Goal: Task Accomplishment & Management: Manage account settings

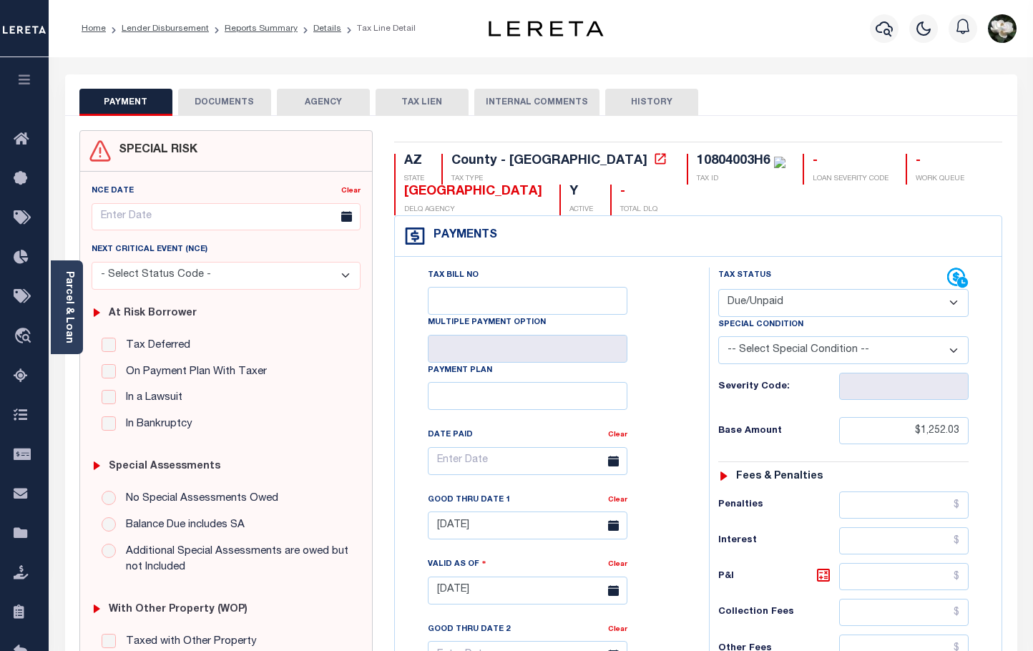
select select "DUE"
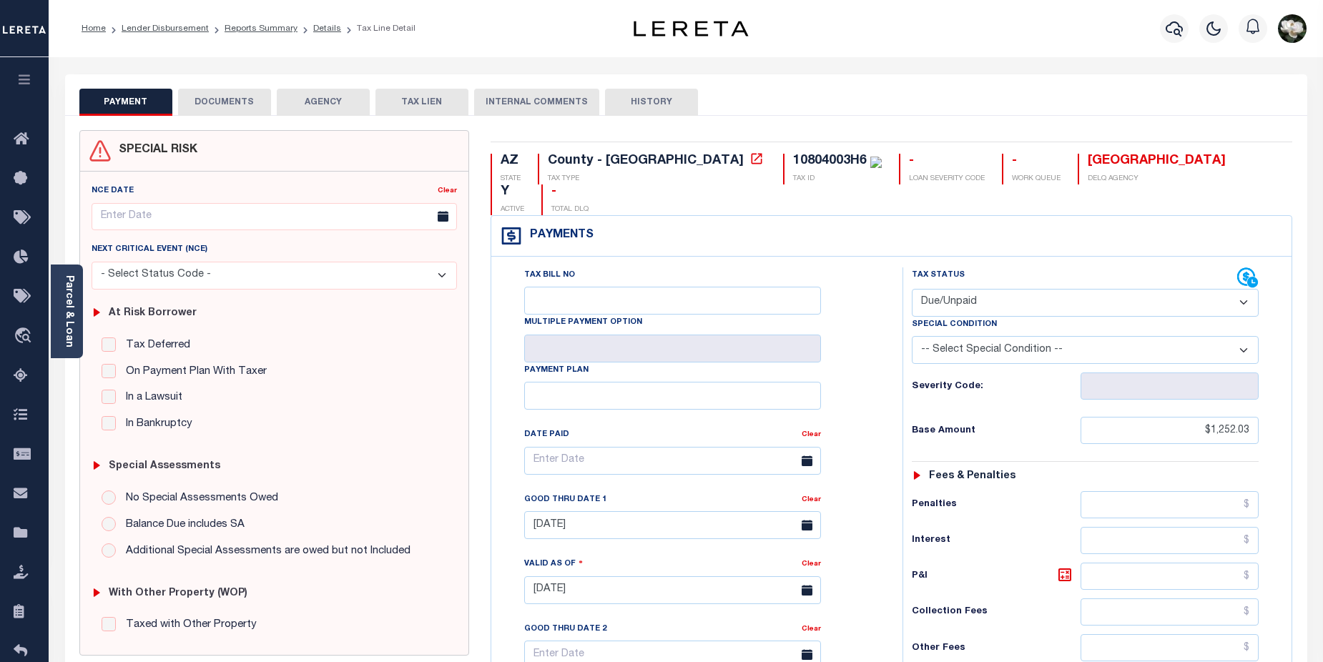
click at [327, 103] on button "AGENCY" at bounding box center [323, 102] width 93 height 27
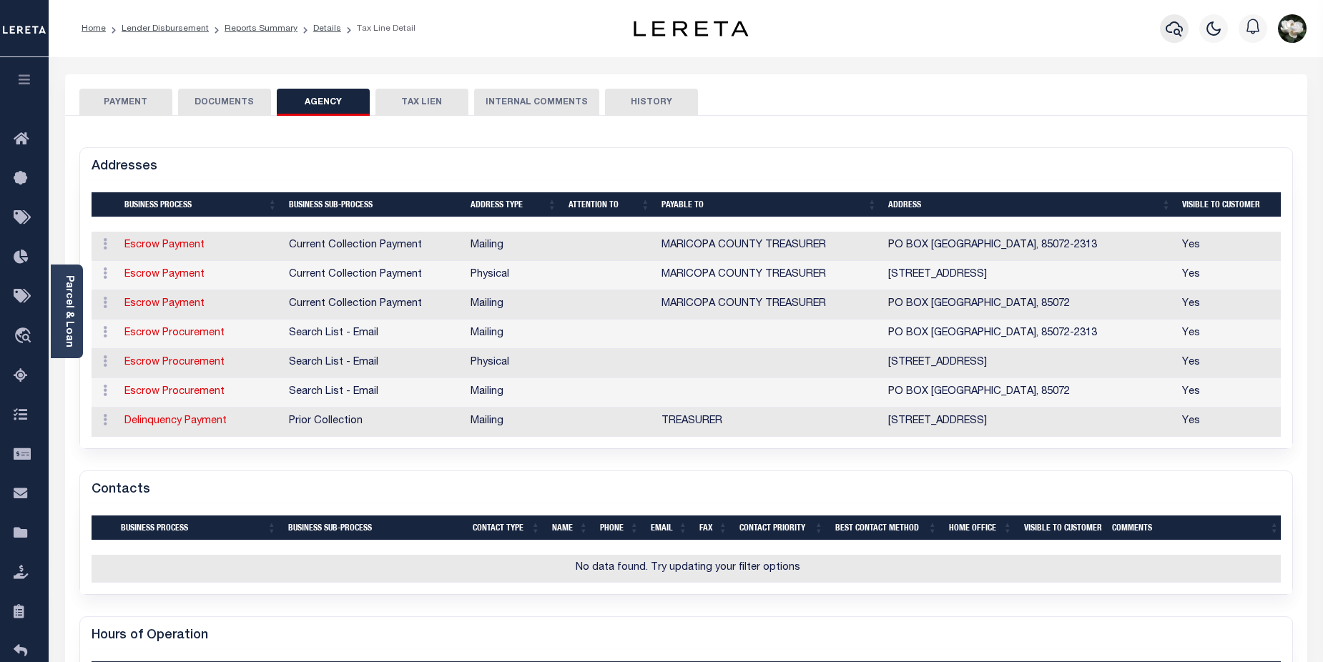
click at [1032, 31] on icon "button" at bounding box center [1174, 28] width 17 height 17
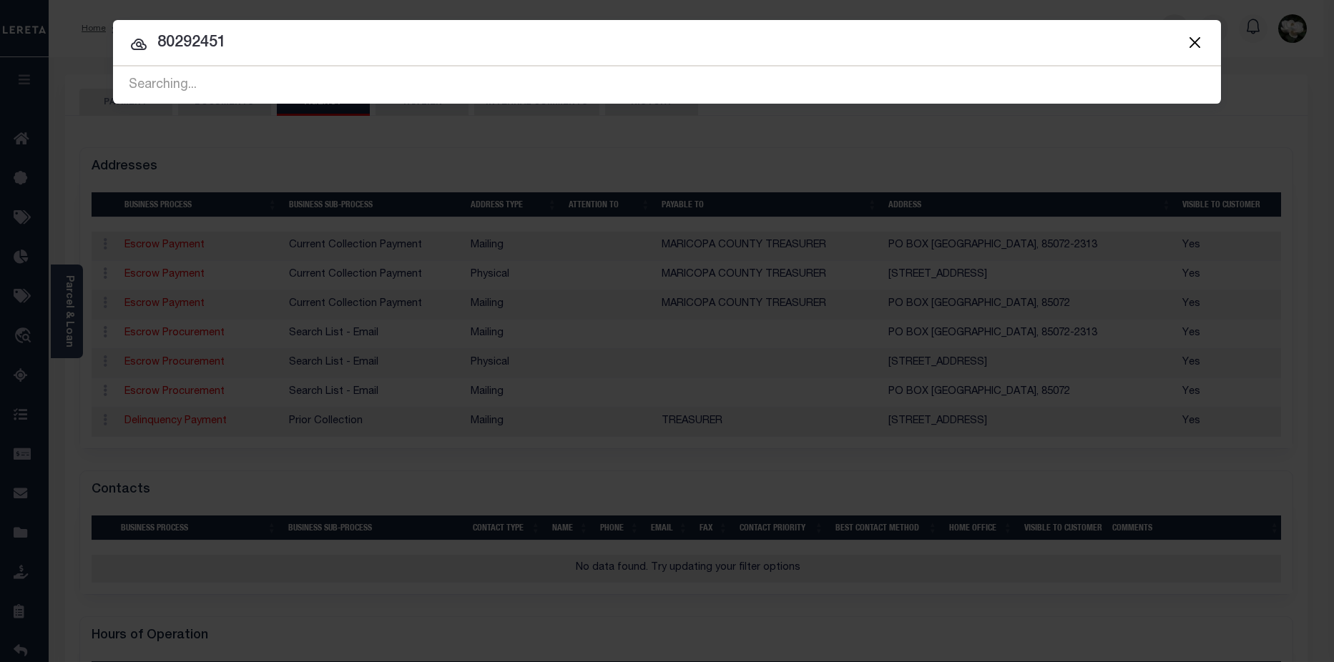
type input "80292451"
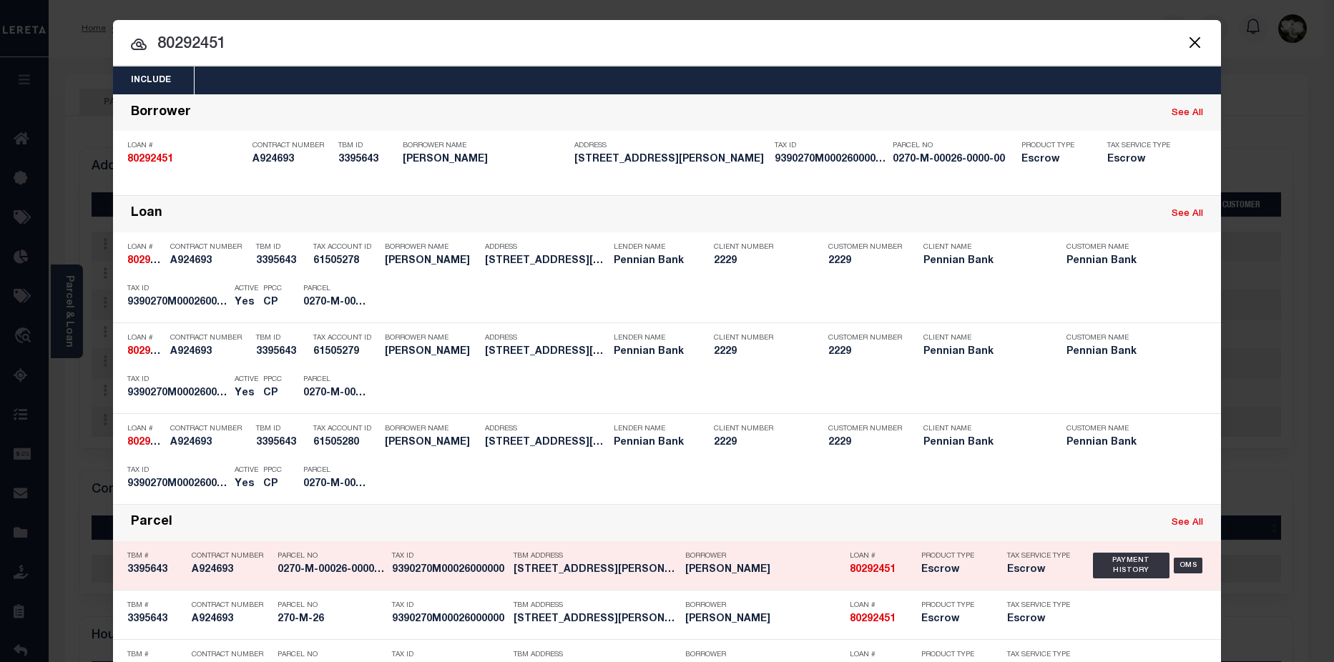
click at [760, 570] on h5 "Dominic Mineo" at bounding box center [763, 570] width 157 height 12
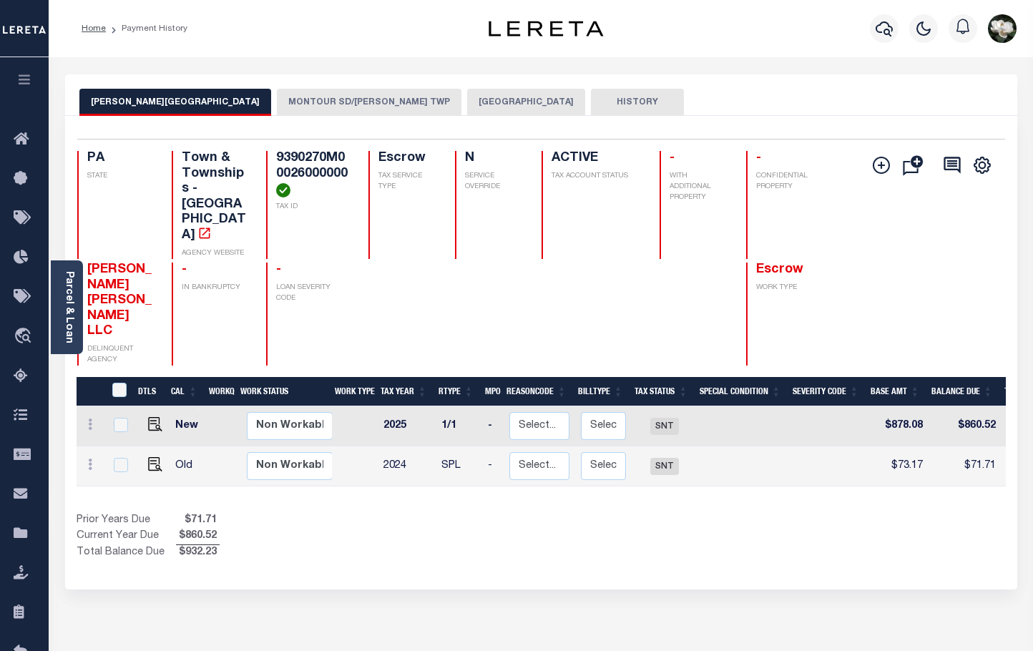
click at [335, 29] on div "Home Payment History" at bounding box center [268, 29] width 397 height 30
click at [69, 275] on link "Parcel & Loan" at bounding box center [69, 307] width 10 height 72
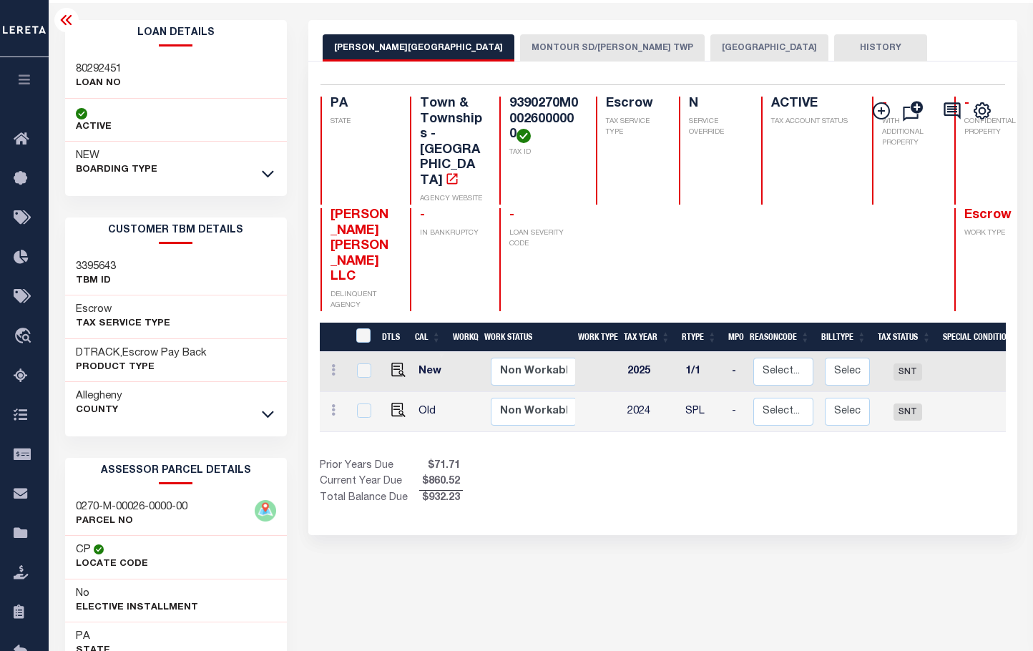
scroll to position [19, 0]
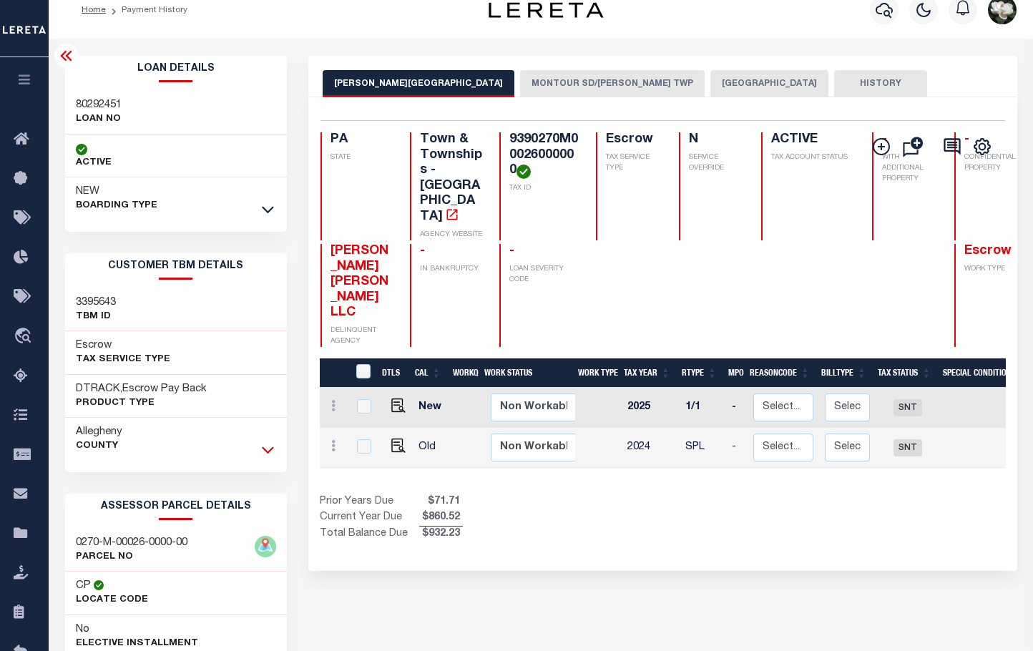
click at [269, 456] on icon at bounding box center [268, 449] width 12 height 15
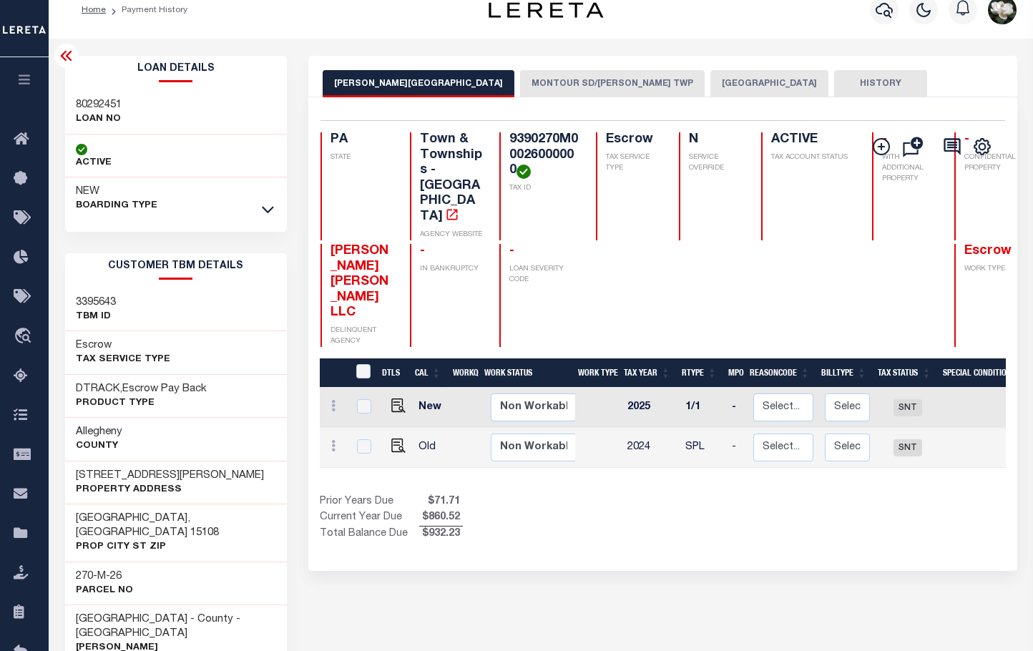
click at [529, 83] on button "MONTOUR SD/[PERSON_NAME] TWP" at bounding box center [612, 83] width 185 height 27
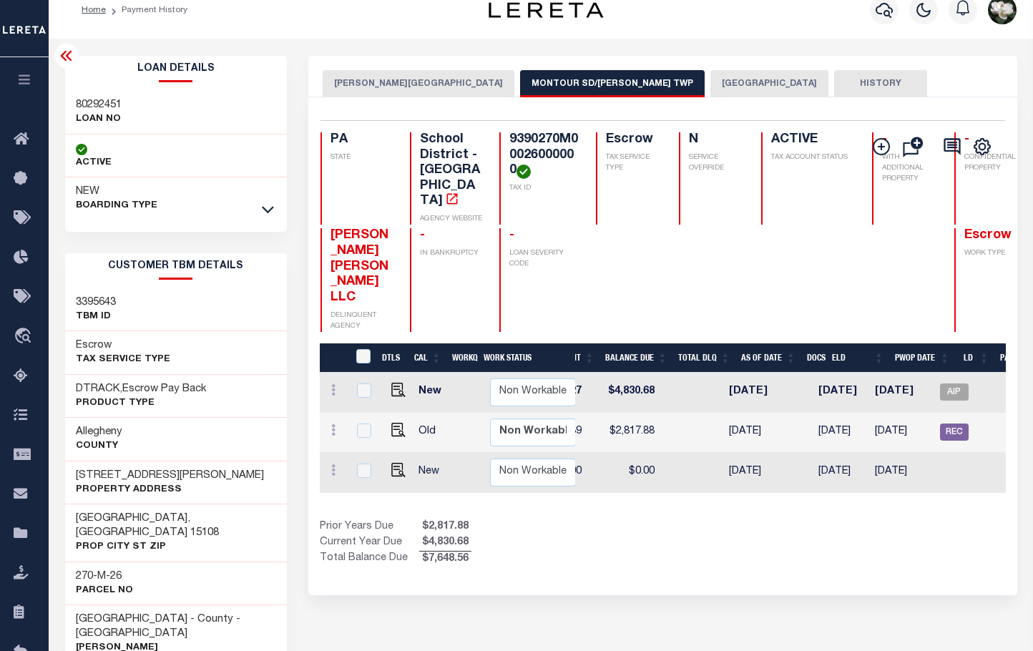
scroll to position [0, 594]
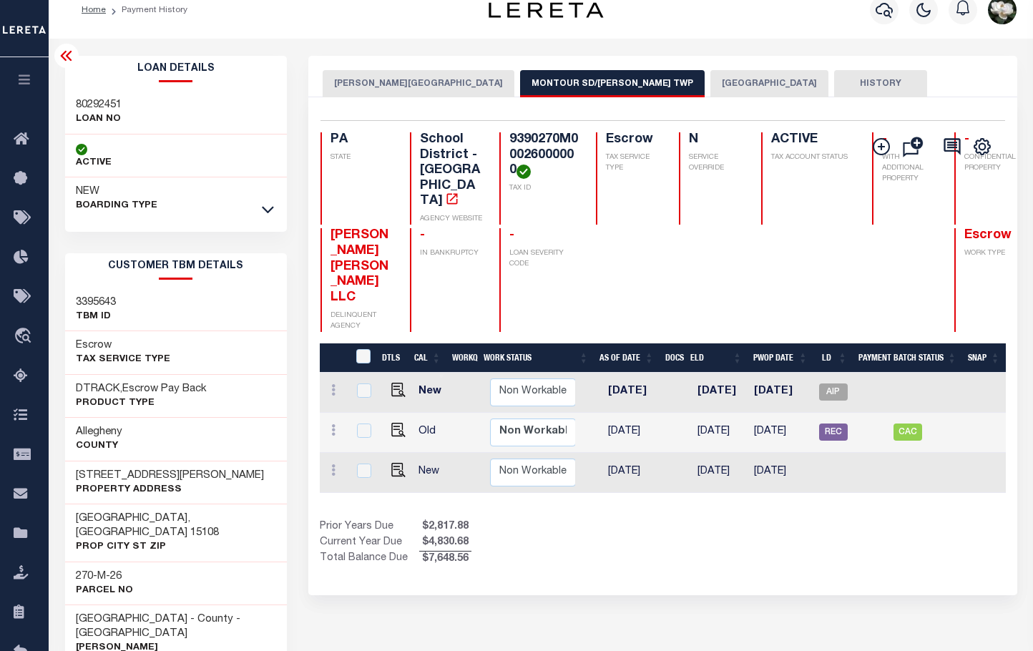
click at [710, 82] on button "ALLEGHENY COUNTY" at bounding box center [769, 83] width 118 height 27
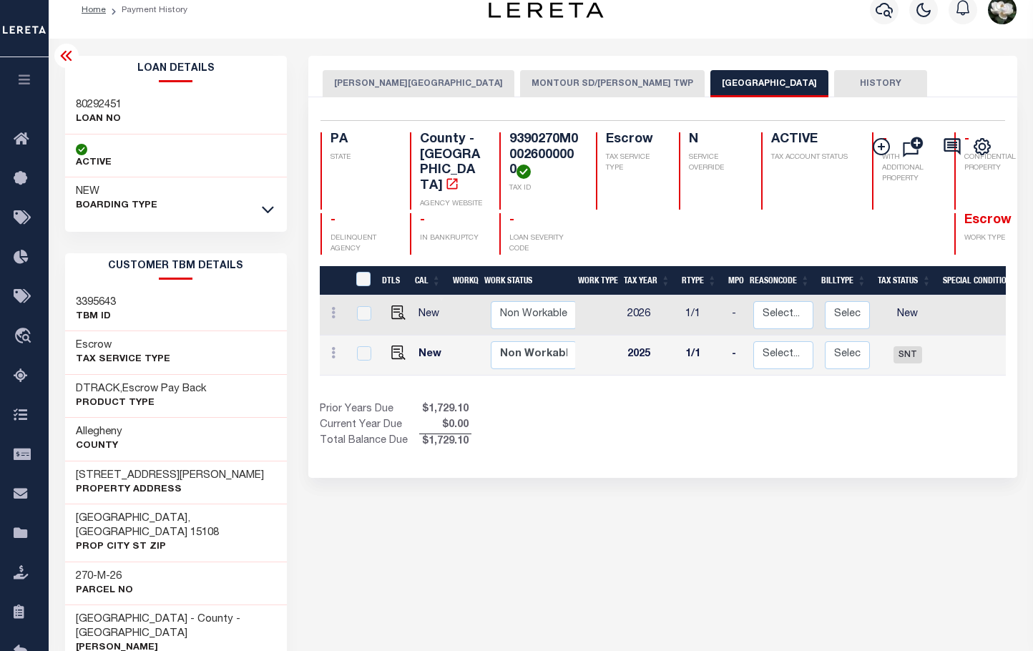
click at [390, 83] on button "ROBINSON TOWNSHIP" at bounding box center [419, 83] width 192 height 27
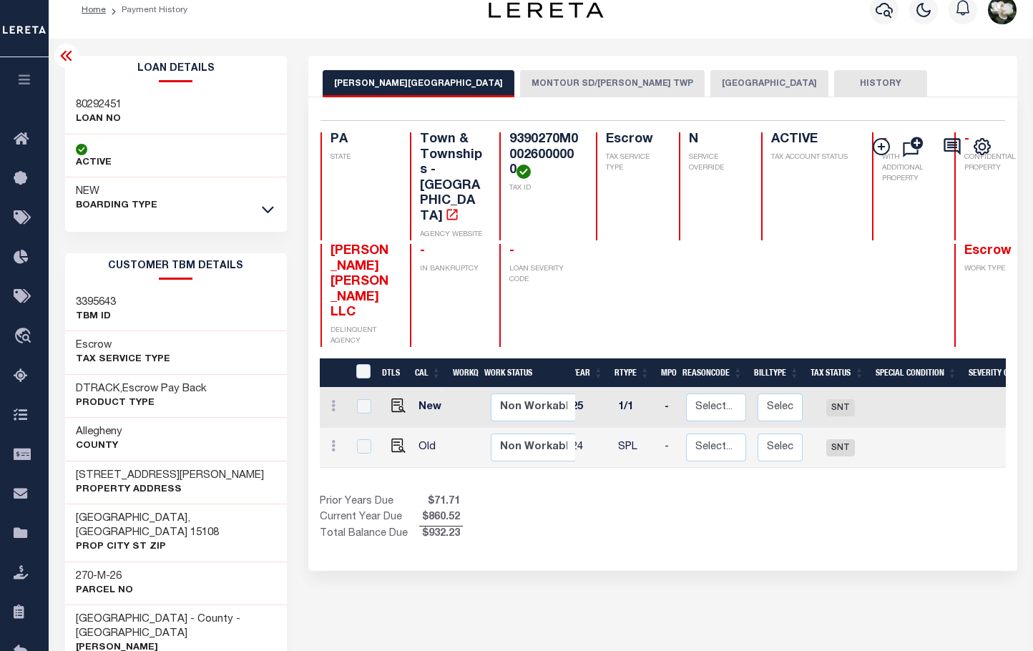
click at [541, 79] on button "MONTOUR SD/ROBINSON TWP" at bounding box center [612, 83] width 185 height 27
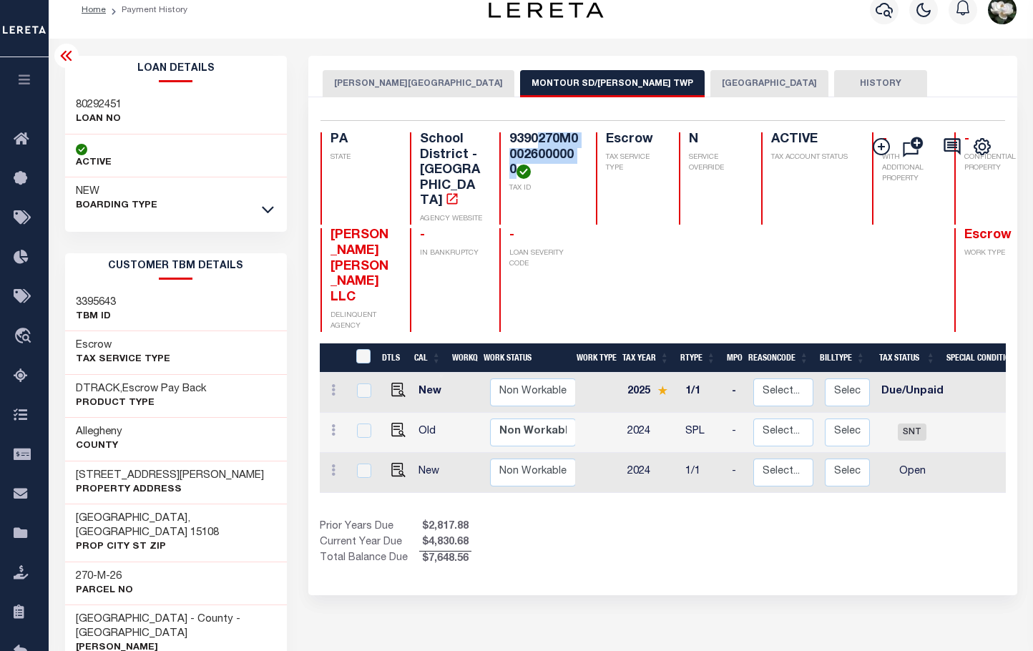
drag, startPoint x: 520, startPoint y: 142, endPoint x: 527, endPoint y: 166, distance: 24.7
click at [527, 166] on h4 "9390270M00026000000" at bounding box center [543, 155] width 69 height 46
drag, startPoint x: 527, startPoint y: 165, endPoint x: 531, endPoint y: 153, distance: 12.9
copy h4 "270M00026000000"
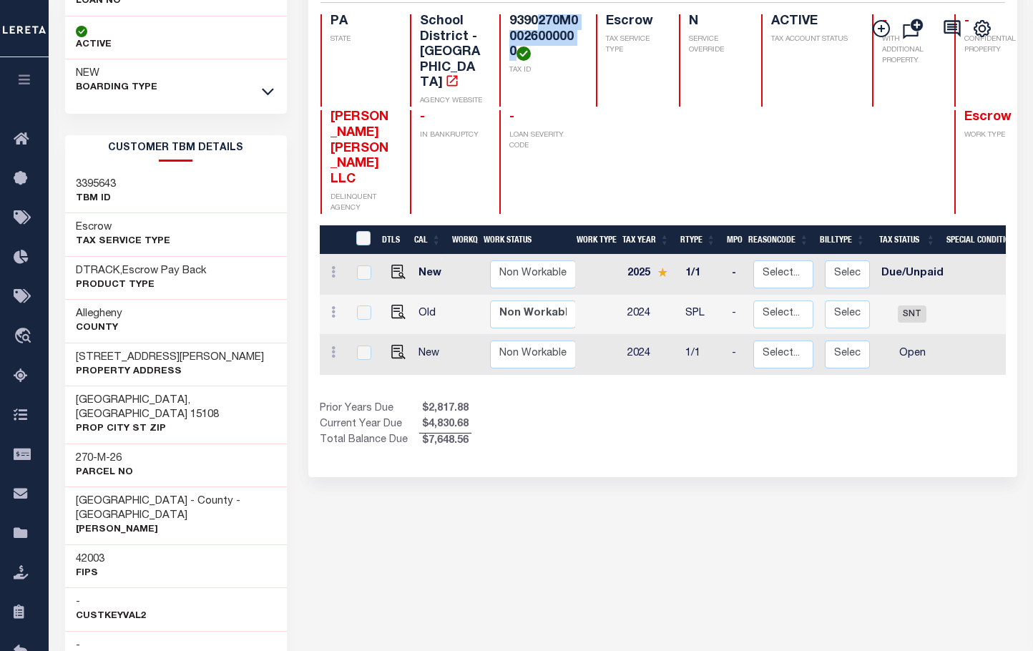
scroll to position [138, 0]
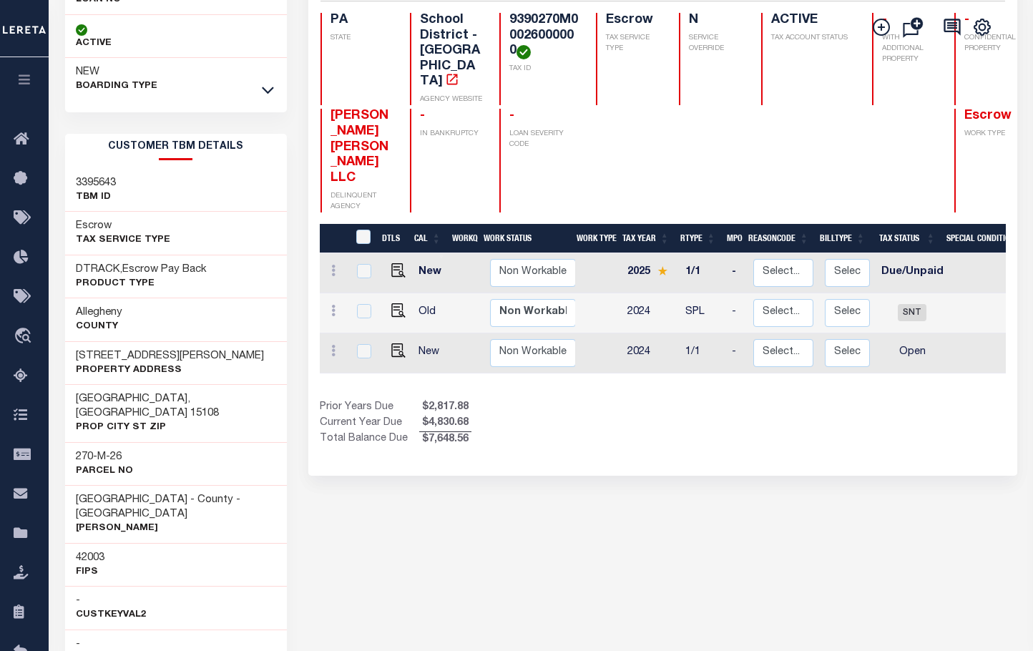
click at [679, 140] on div at bounding box center [711, 160] width 65 height 103
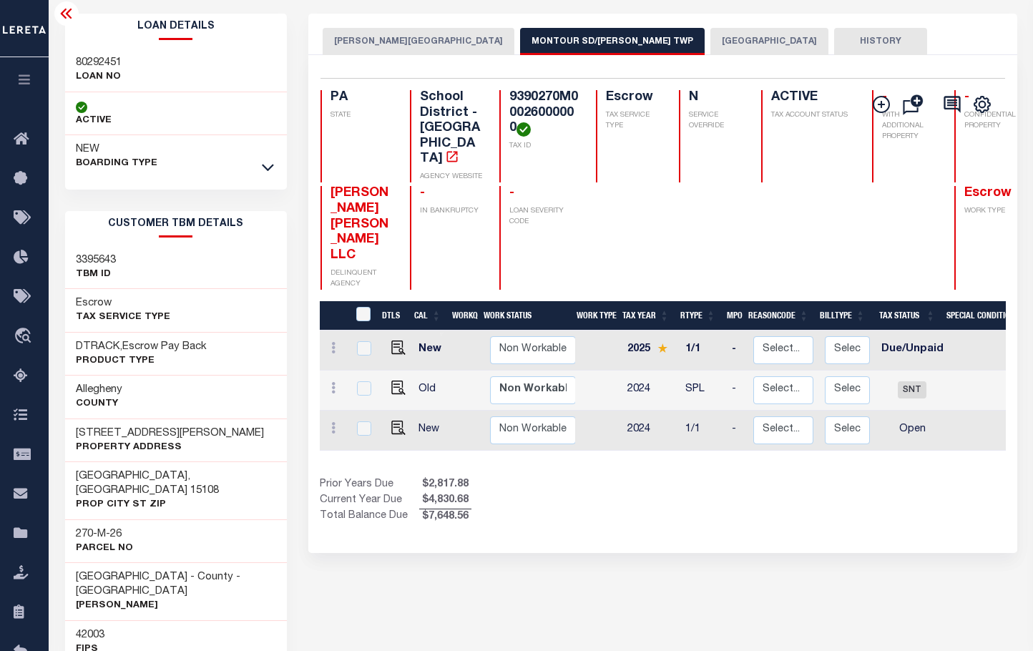
scroll to position [24, 0]
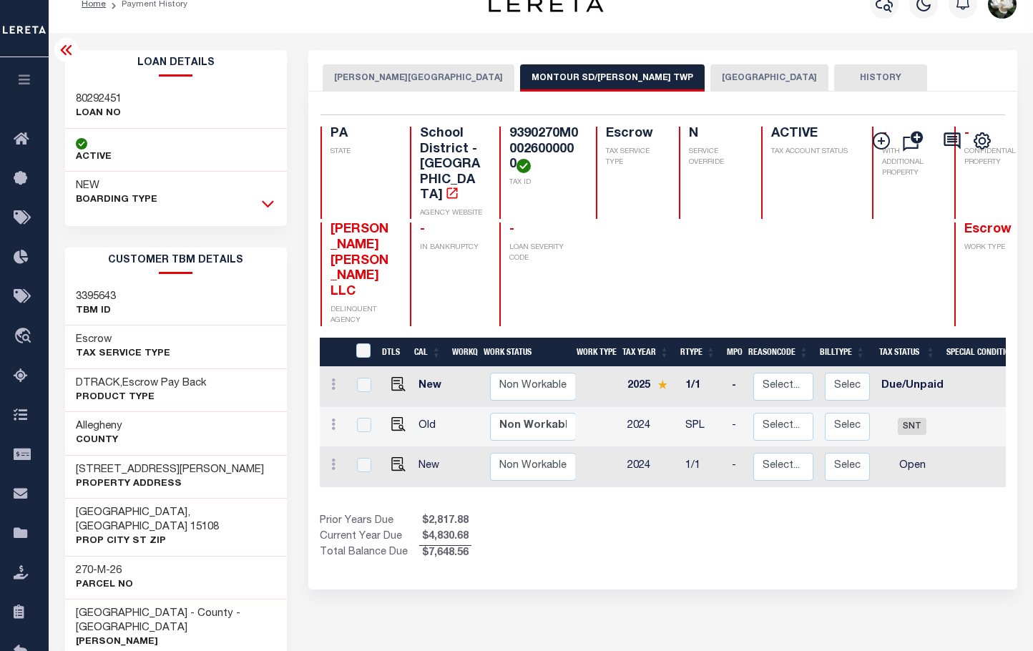
click at [269, 203] on icon at bounding box center [268, 203] width 12 height 15
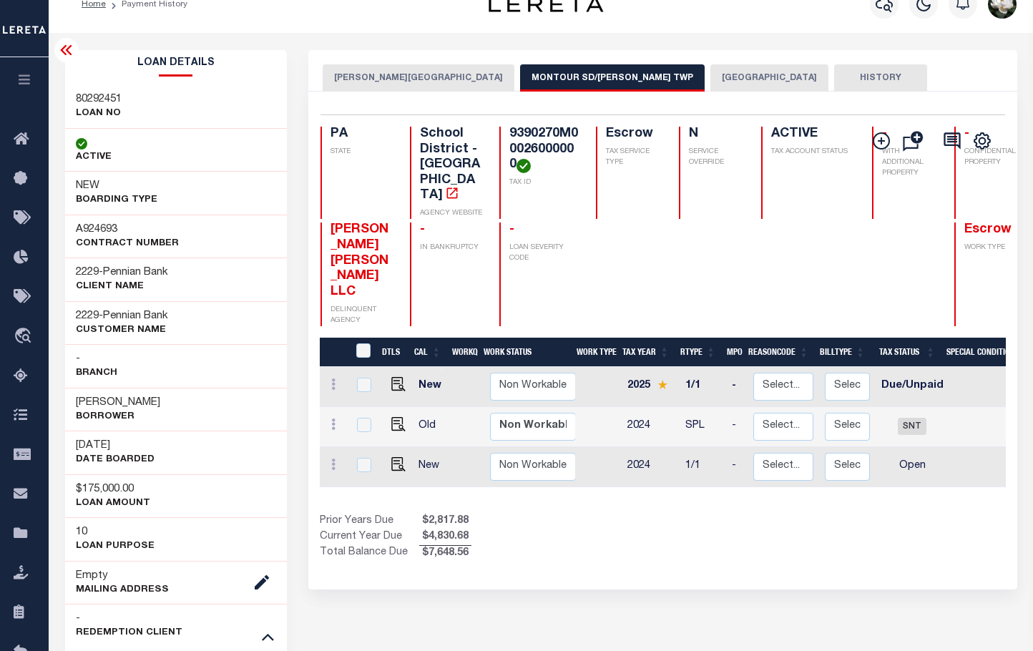
scroll to position [0, 0]
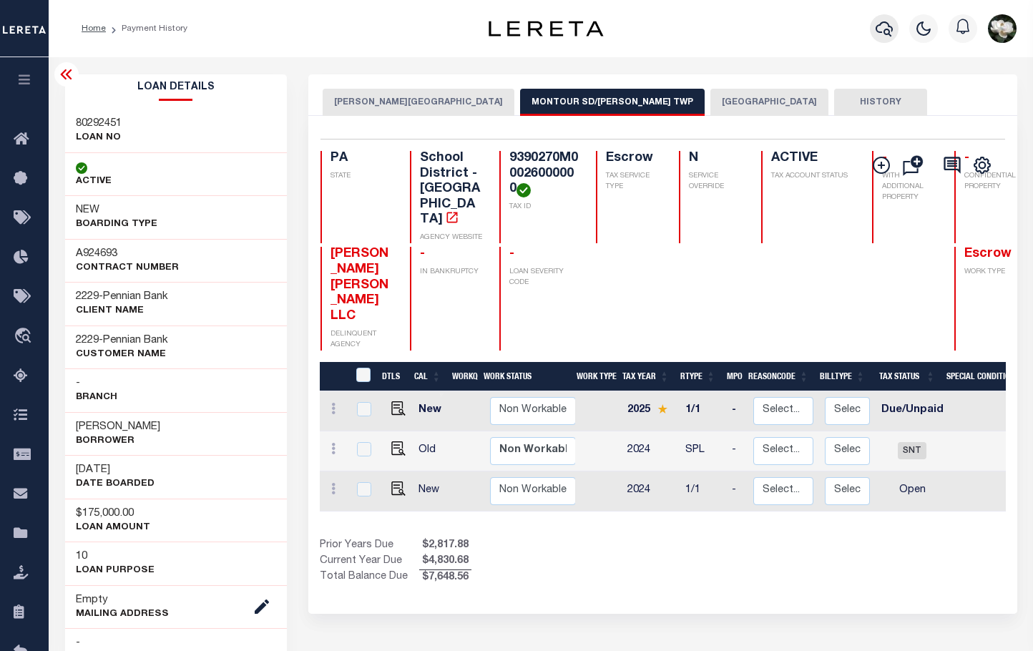
click at [885, 32] on icon "button" at bounding box center [884, 28] width 17 height 15
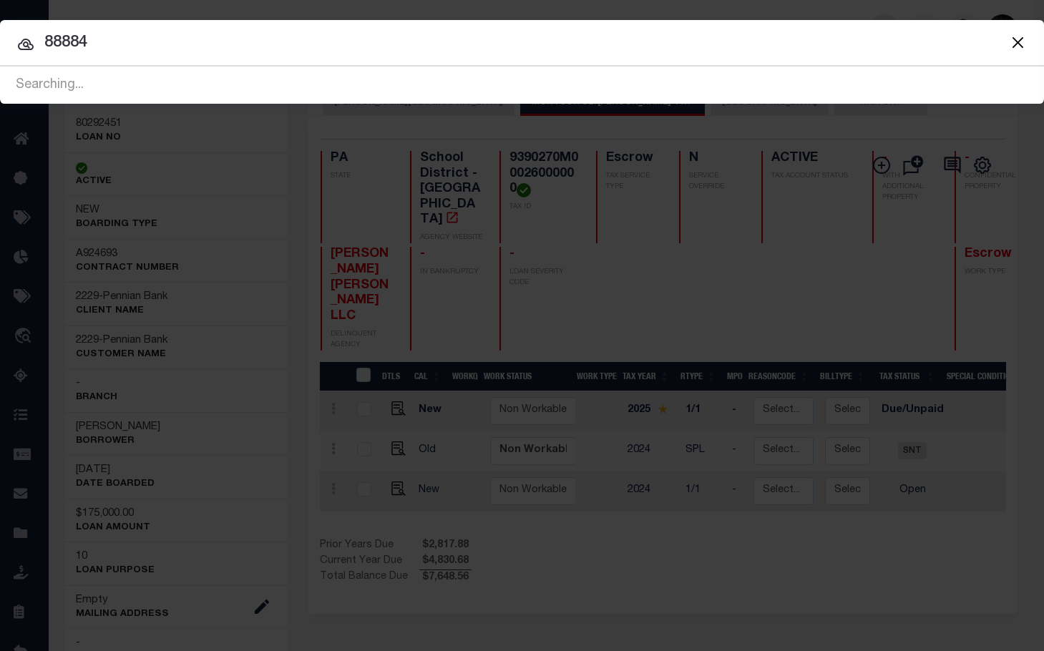
type input "88884"
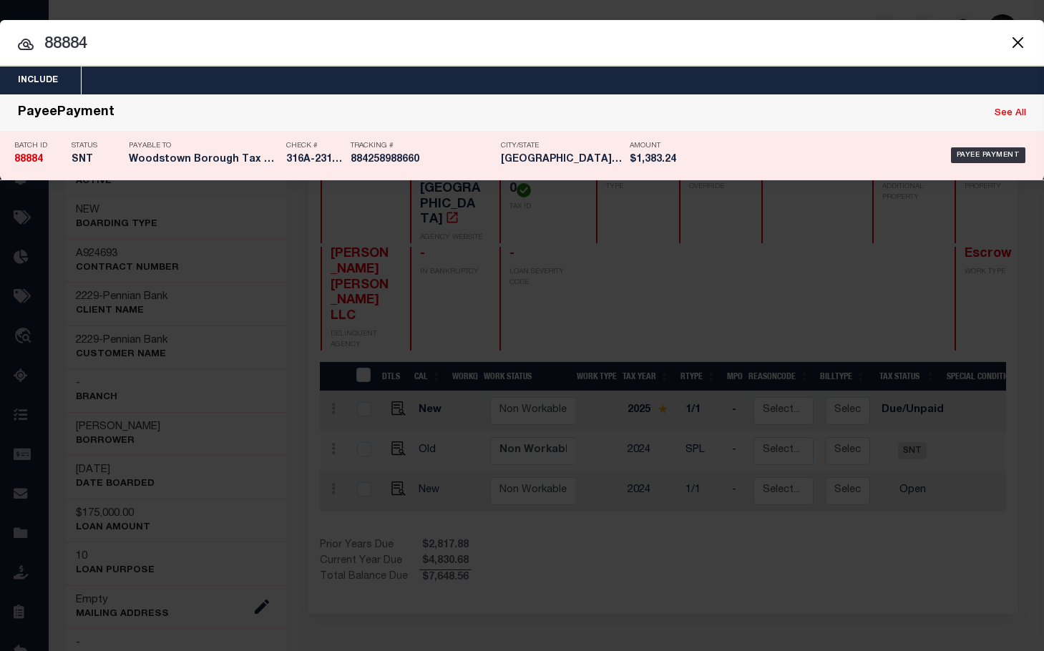
click at [777, 169] on div "Payee Payment" at bounding box center [865, 154] width 328 height 41
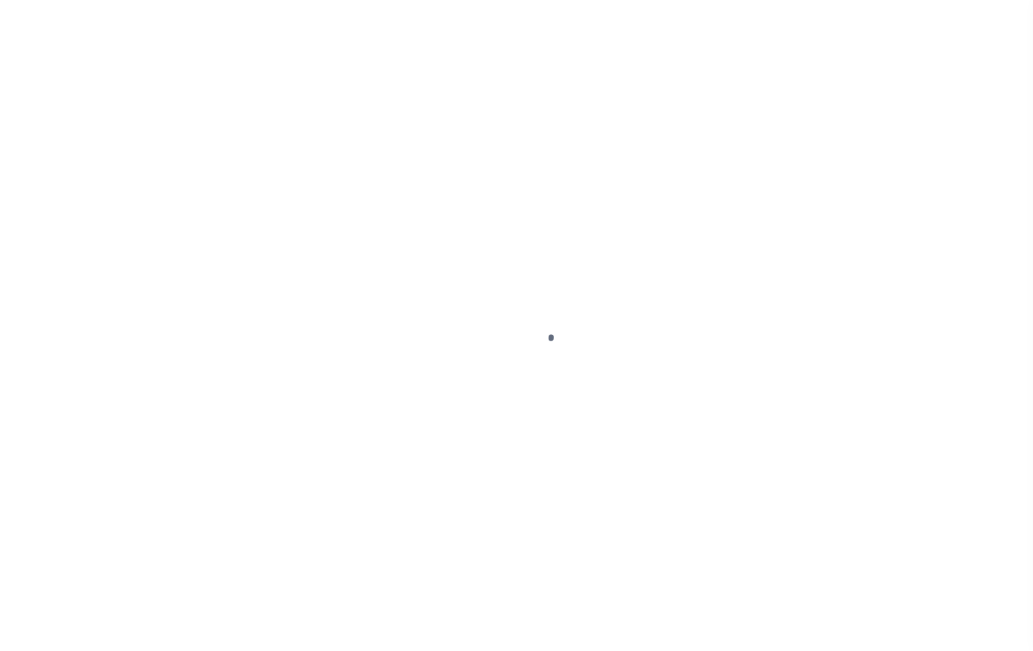
select select "SNT"
type input "09/10/2025"
type input "$1,383.24"
select select "CCK"
type input "316A-231601548"
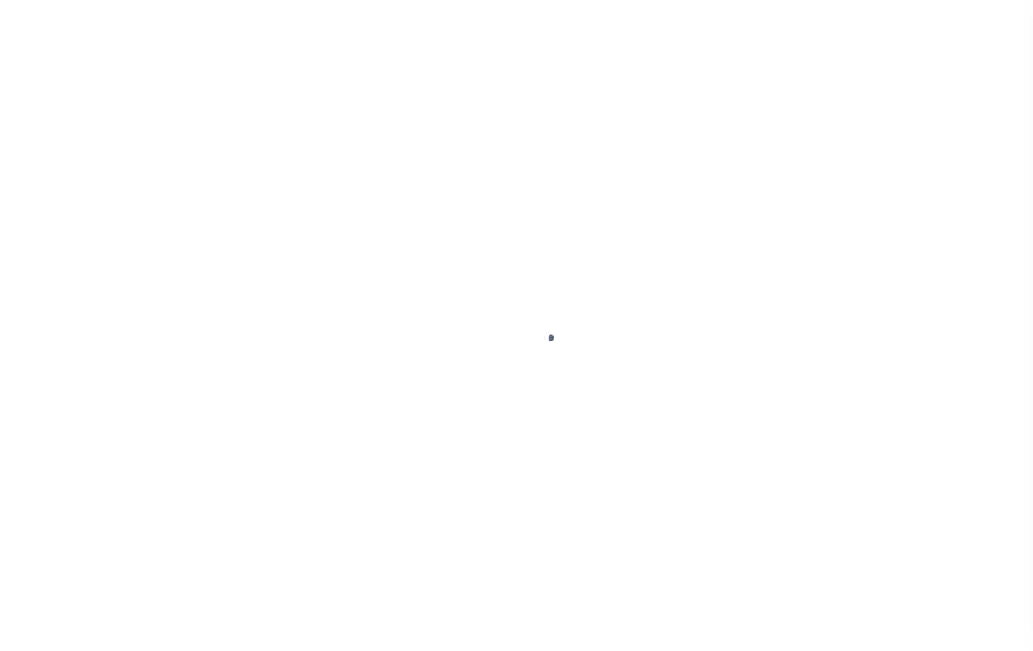
select select "Villatoro-Benitez, Andres"
checkbox input "true"
select select "FDX"
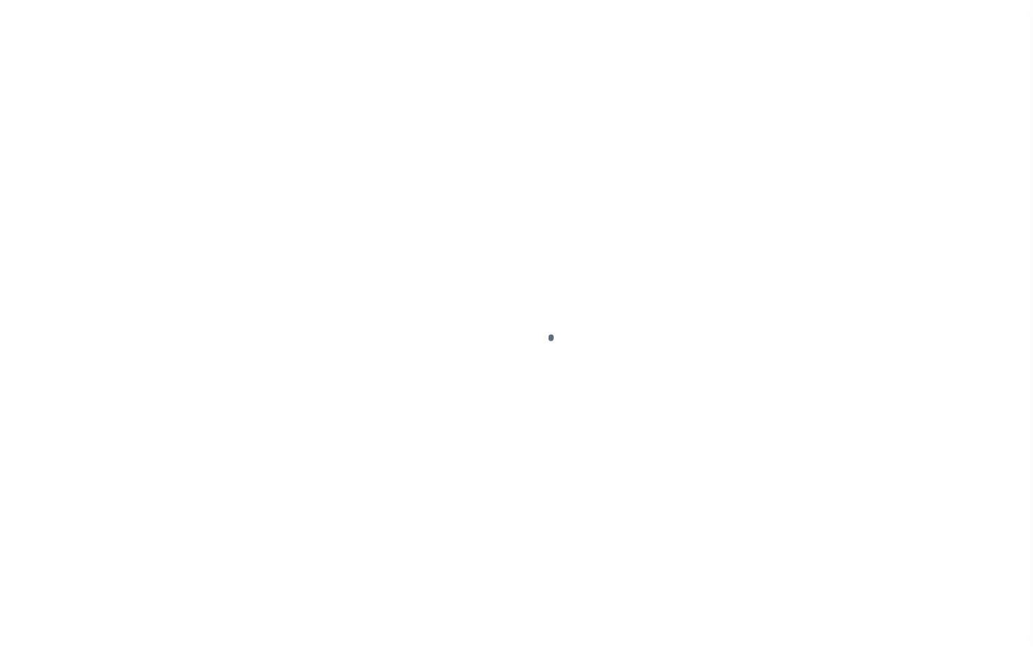
type input "09/10/2025"
type input "$28.42"
type input "884258988660"
type input "N"
radio input "true"
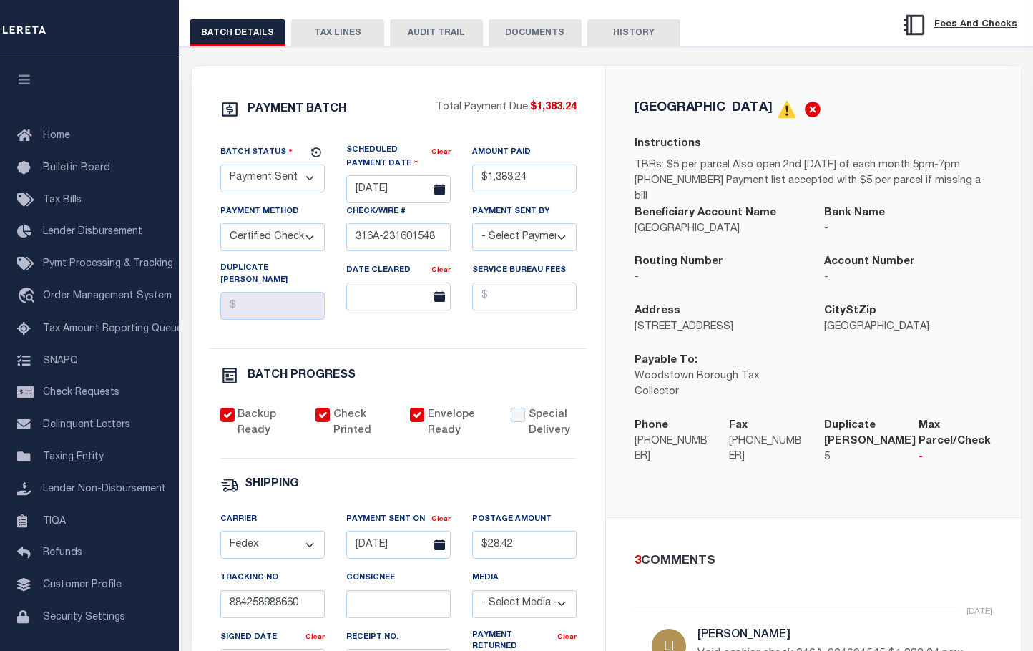
scroll to position [232, 0]
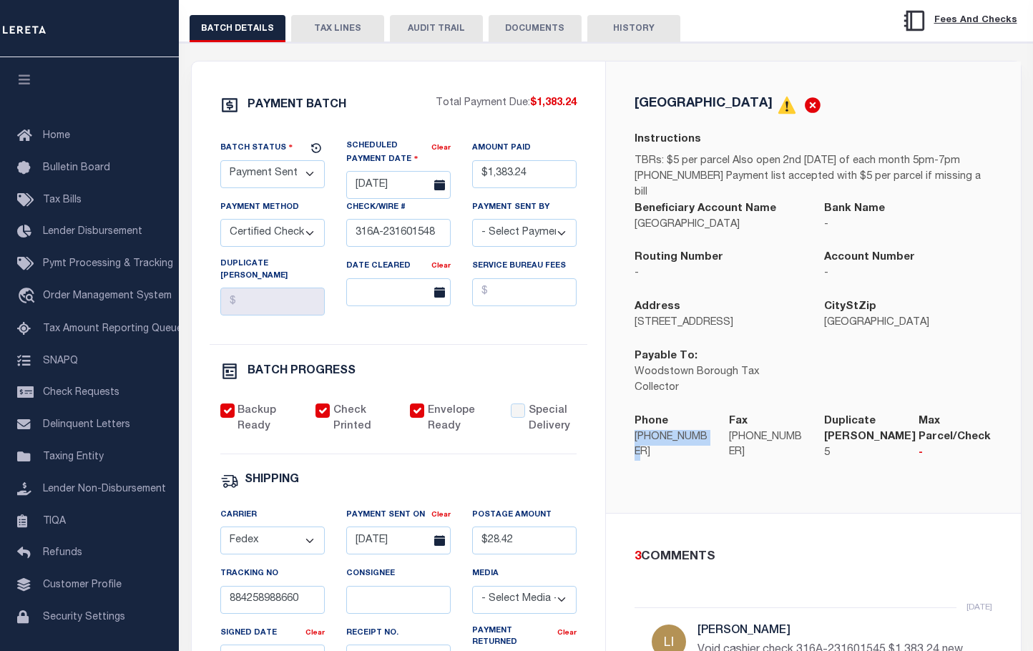
drag, startPoint x: 635, startPoint y: 425, endPoint x: 707, endPoint y: 425, distance: 71.5
click at [707, 430] on p "856-769-2200" at bounding box center [671, 445] width 73 height 31
drag, startPoint x: 707, startPoint y: 425, endPoint x: 692, endPoint y: 428, distance: 15.4
copy p "856-769-2200"
drag, startPoint x: 632, startPoint y: 331, endPoint x: 709, endPoint y: 328, distance: 76.6
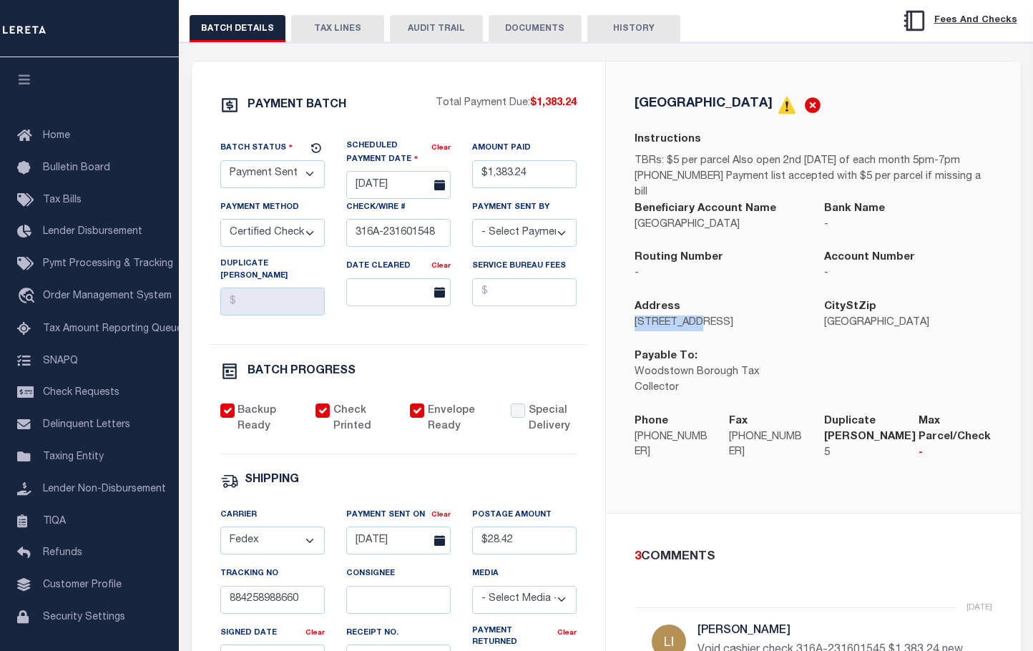
click at [709, 328] on div "Address 25 West Ave" at bounding box center [719, 323] width 190 height 49
drag, startPoint x: 709, startPoint y: 328, endPoint x: 672, endPoint y: 330, distance: 36.5
copy p "25 West Ave"
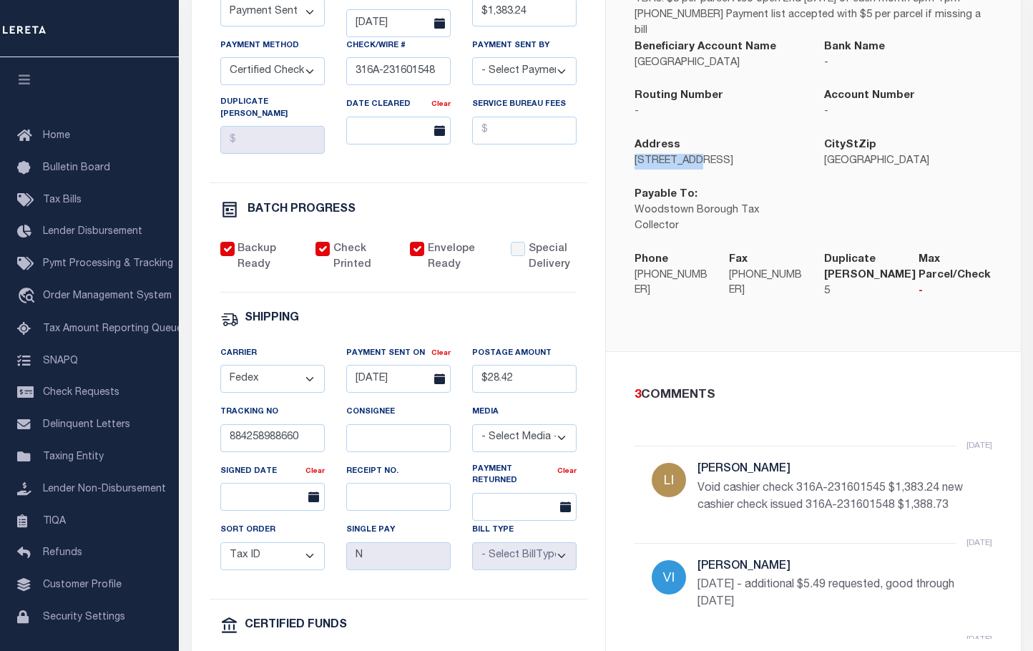
scroll to position [398, 0]
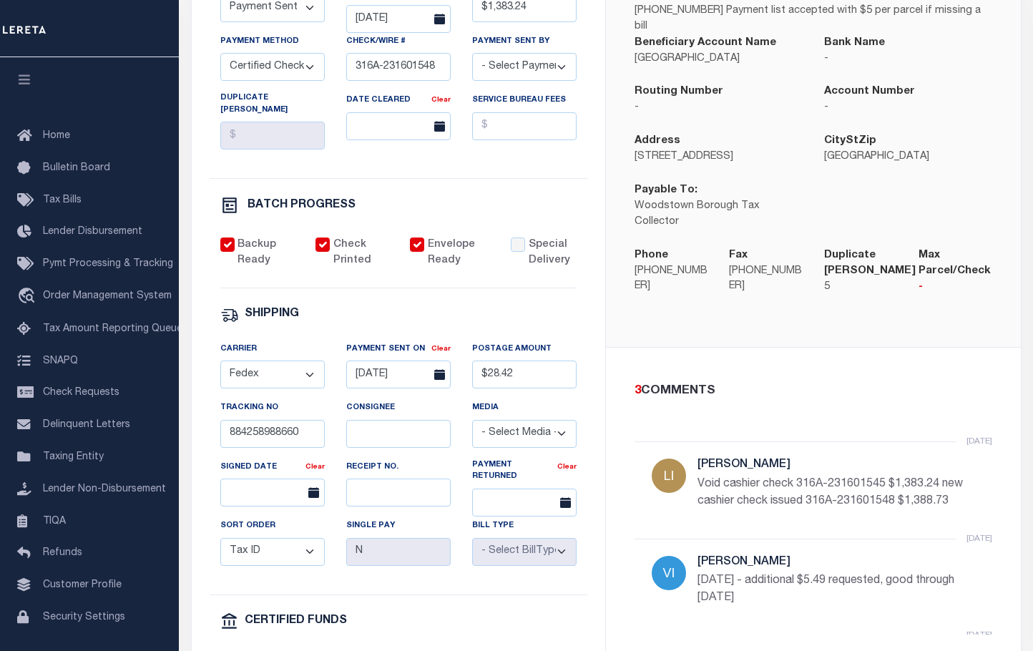
click at [996, 126] on div "Account Number -" at bounding box center [908, 108] width 190 height 49
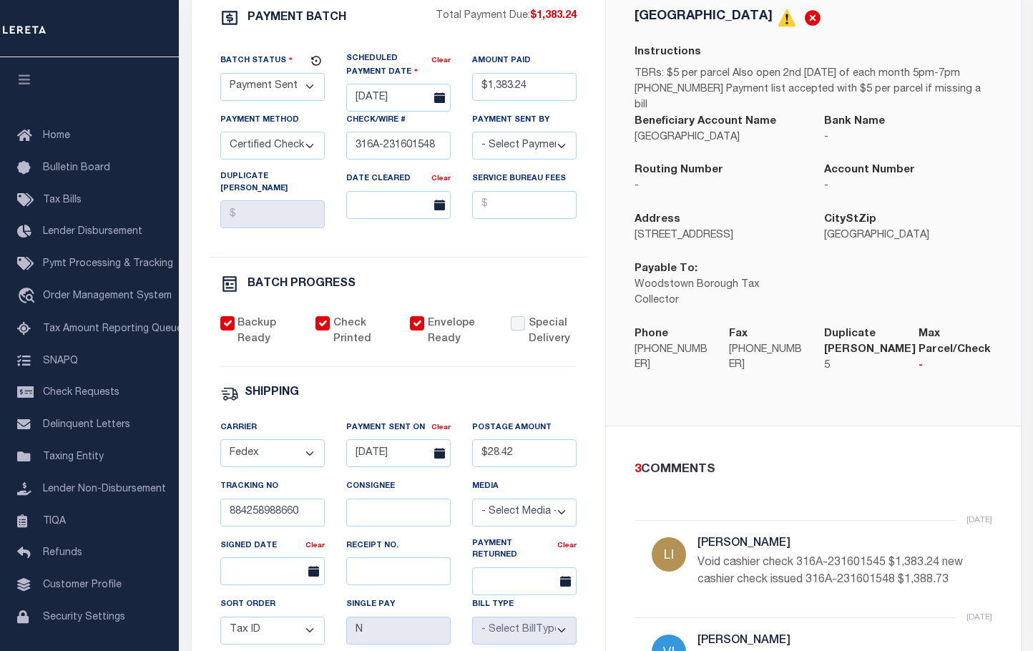
drag, startPoint x: 823, startPoint y: 392, endPoint x: 1006, endPoint y: 405, distance: 182.9
click at [826, 391] on div "WOODSTOWN BOROUGH Instructions TBRs: $5 per parcel Also open 2nd Wednesday of e…" at bounding box center [813, 199] width 415 height 451
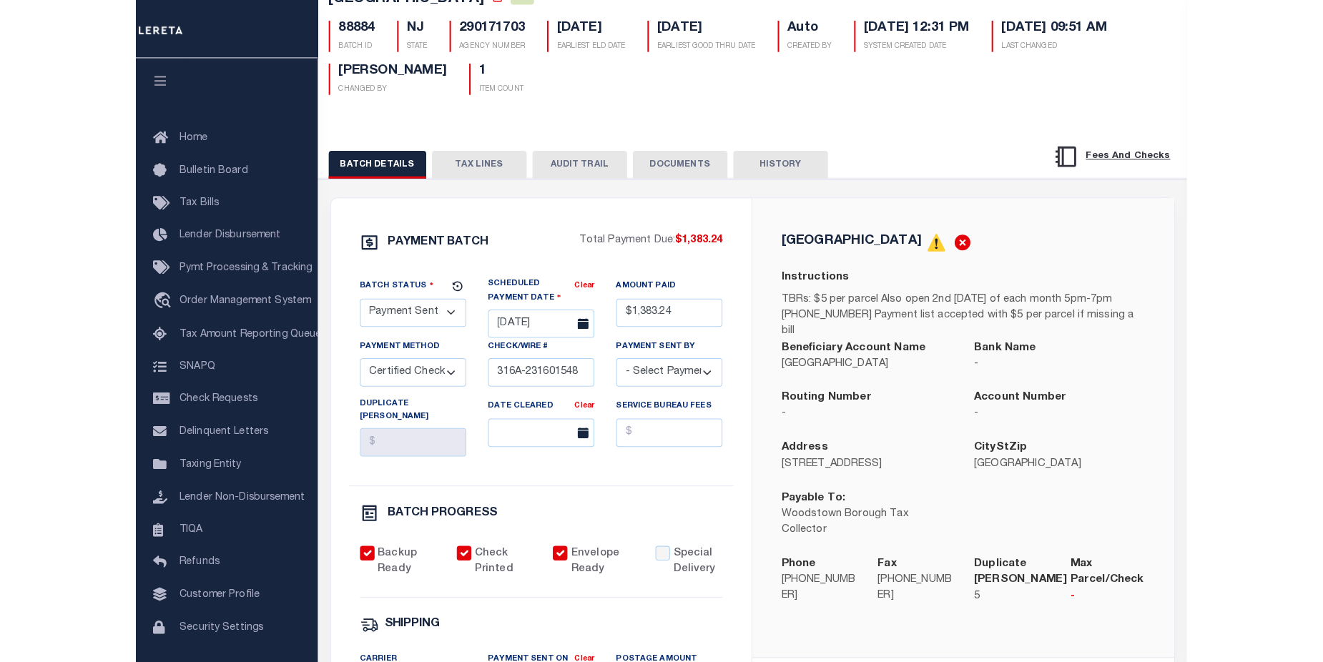
scroll to position [0, 0]
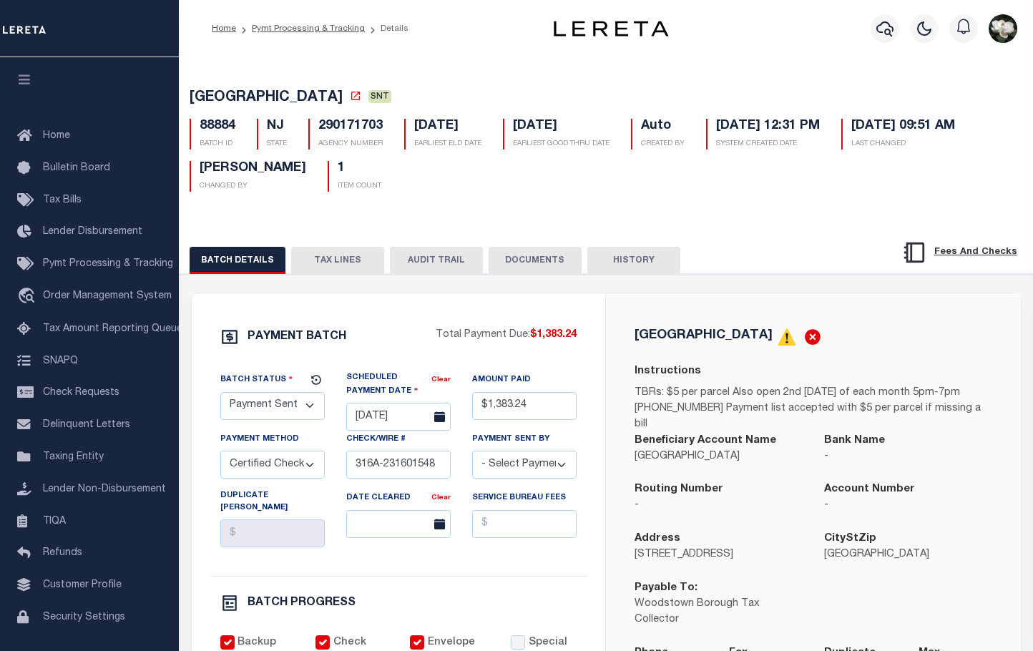
click at [351, 265] on button "TAX LINES" at bounding box center [337, 260] width 93 height 27
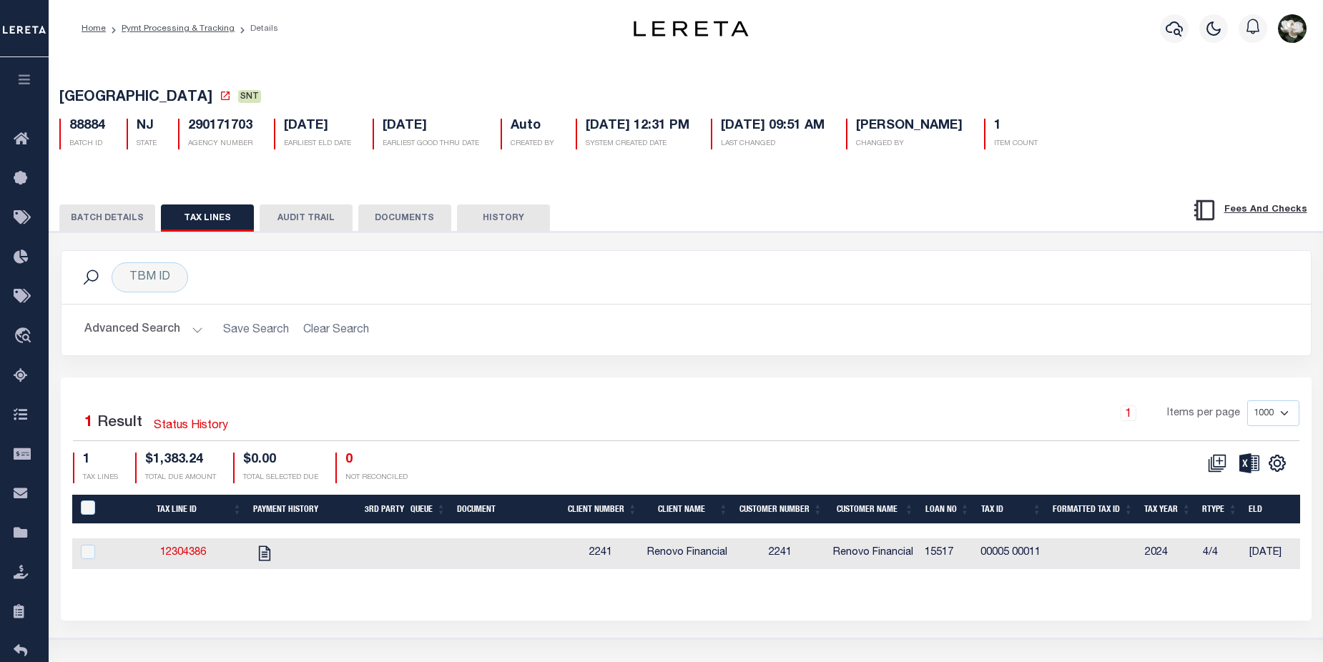
click at [82, 213] on button "BATCH DETAILS" at bounding box center [107, 218] width 96 height 27
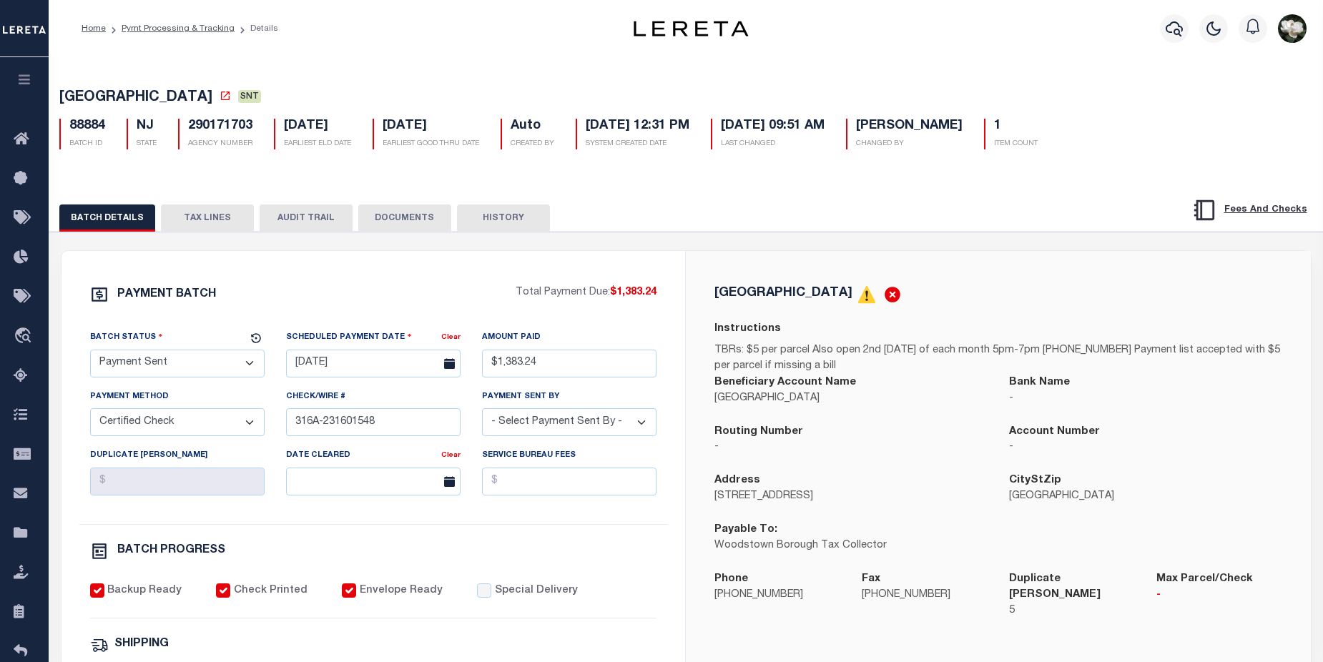
click at [406, 218] on button "DOCUMENTS" at bounding box center [404, 218] width 93 height 27
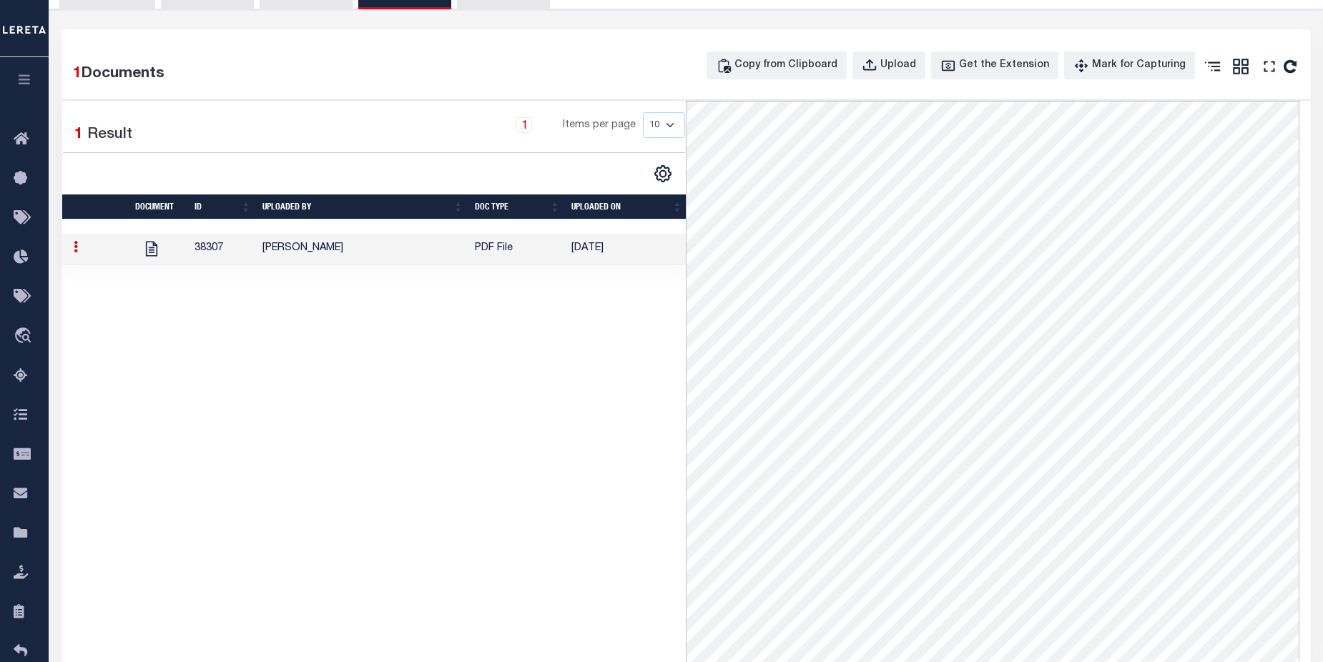
scroll to position [176, 0]
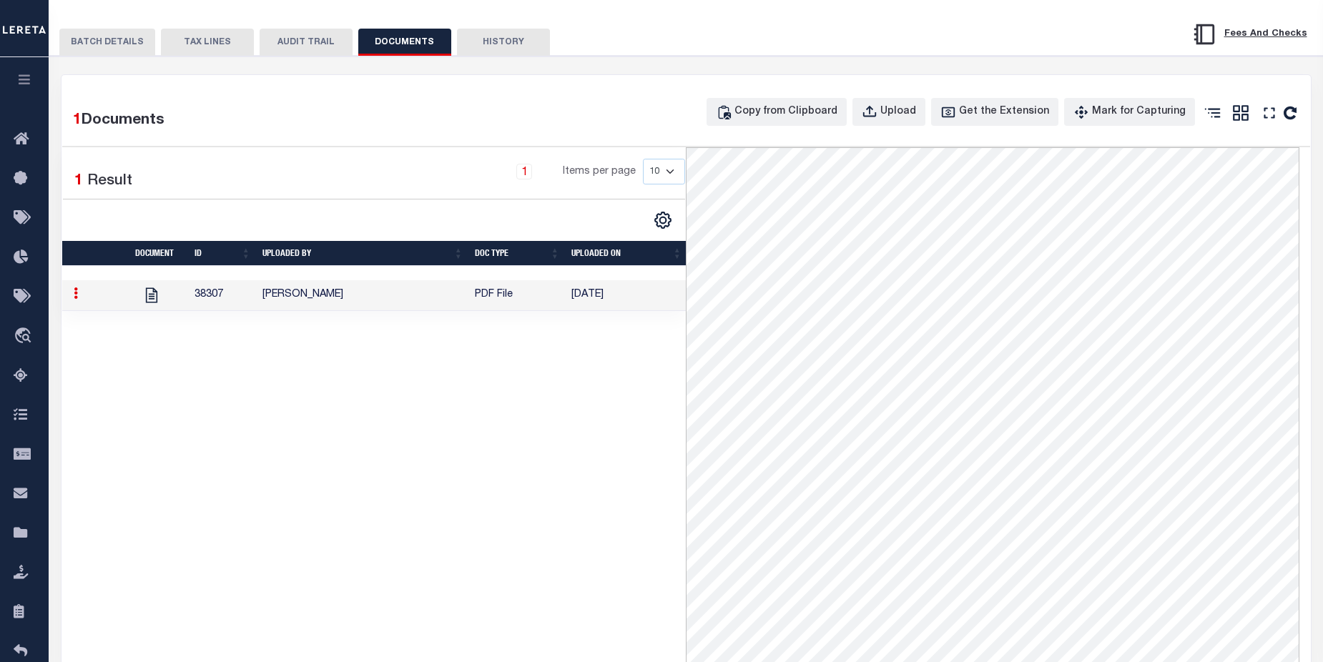
drag, startPoint x: 49, startPoint y: 398, endPoint x: 144, endPoint y: 373, distance: 99.3
click at [66, 393] on div "PAYMENT BATCH Total Payment Due: $1,383.24 Batch Status" at bounding box center [686, 430] width 1288 height 749
click at [152, 305] on icon at bounding box center [151, 295] width 19 height 19
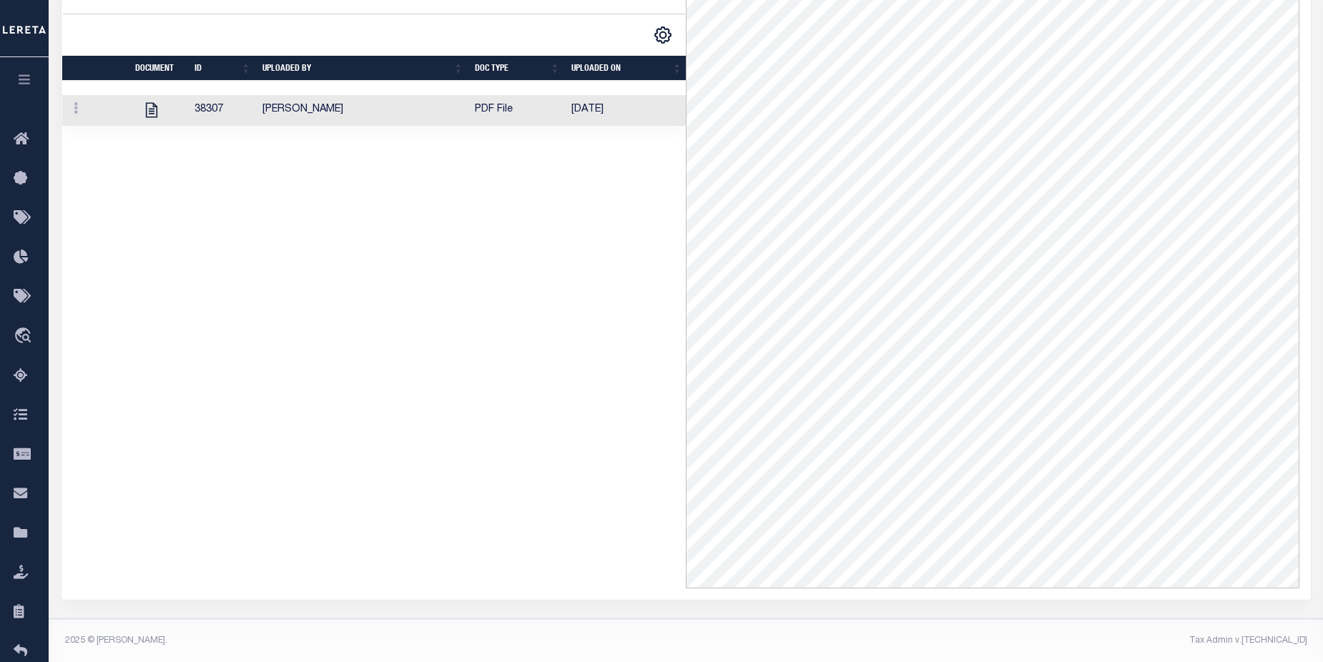
scroll to position [369, 0]
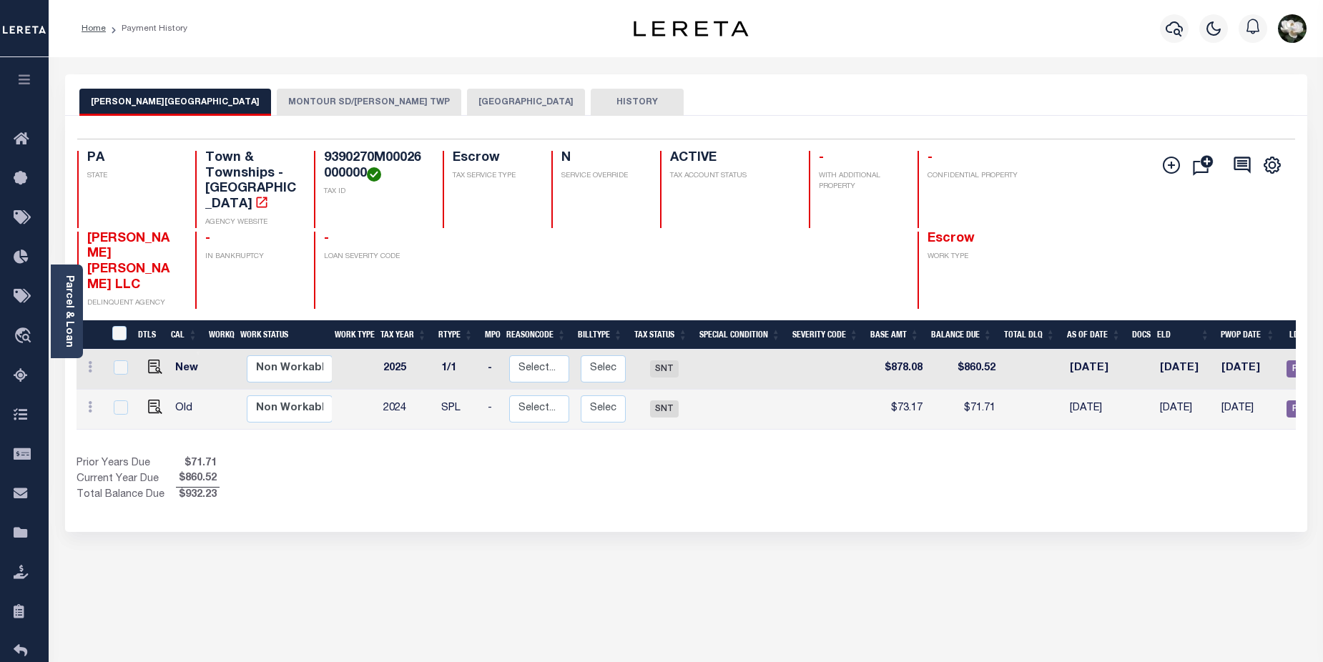
click at [1270, 219] on div "Add Installment Line Bad Parcel Request Check" at bounding box center [1217, 230] width 133 height 158
click at [1178, 34] on icon "button" at bounding box center [1174, 28] width 17 height 17
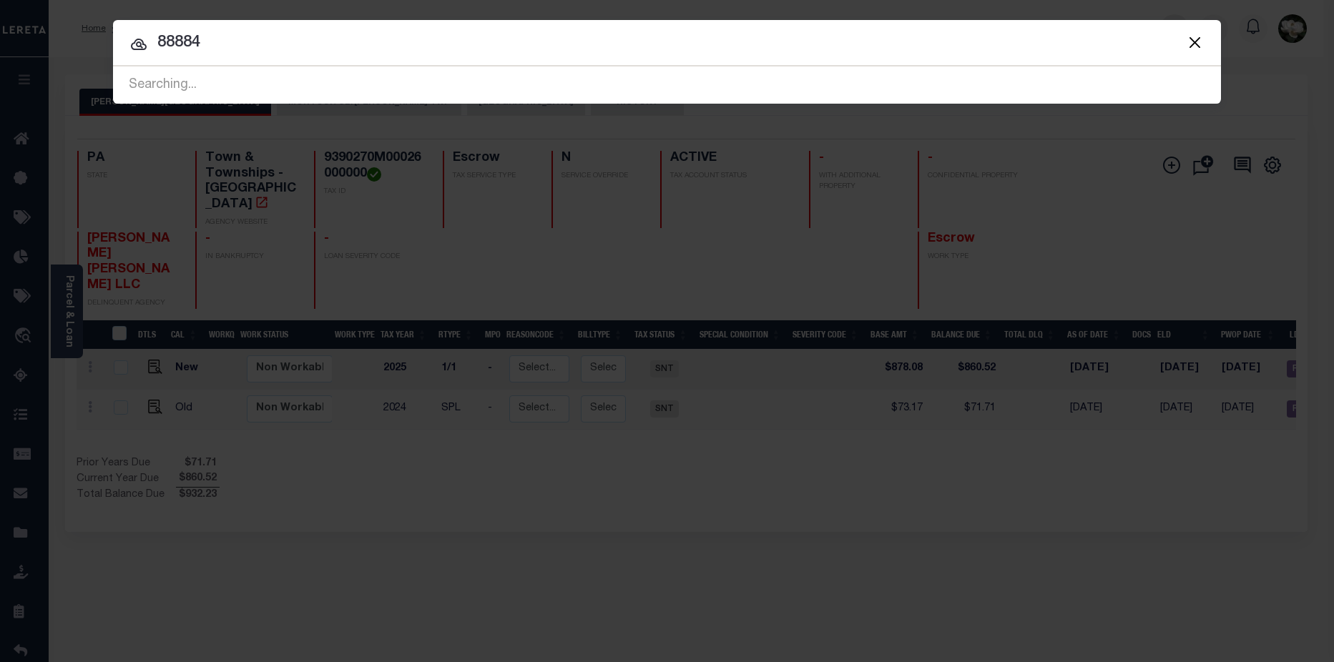
type input "88884"
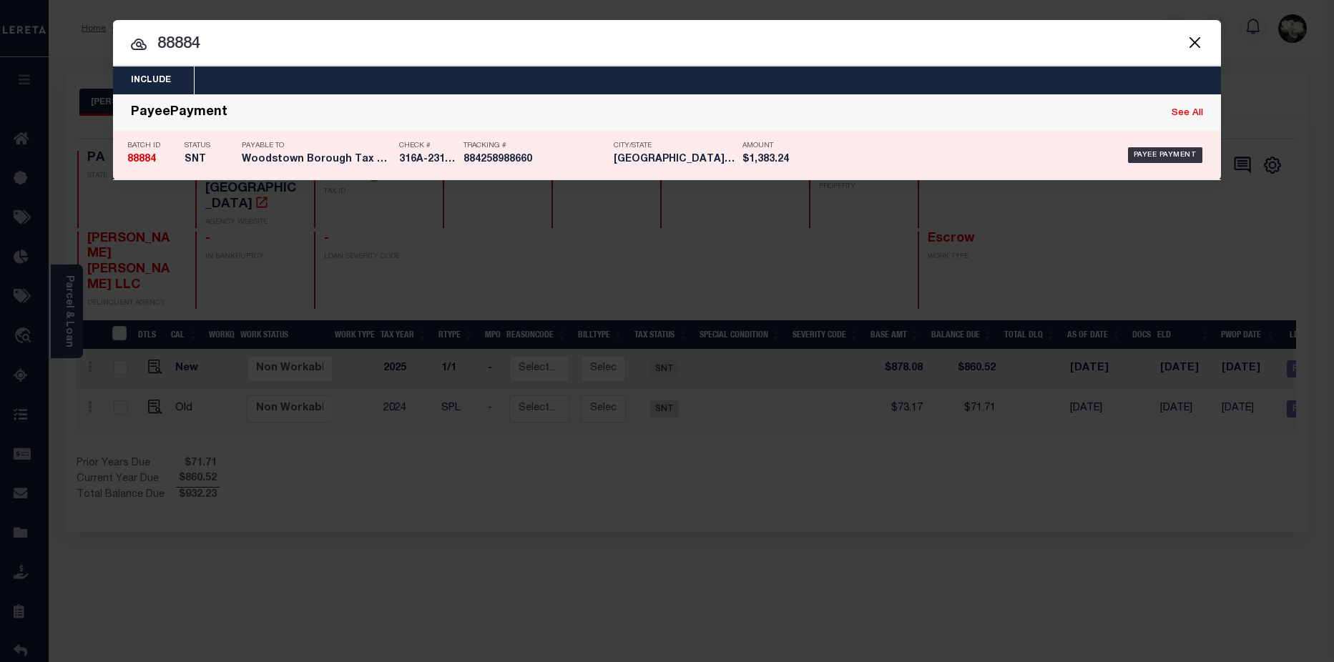
click at [685, 155] on h5 "[GEOGRAPHIC_DATA] [GEOGRAPHIC_DATA]" at bounding box center [675, 160] width 122 height 12
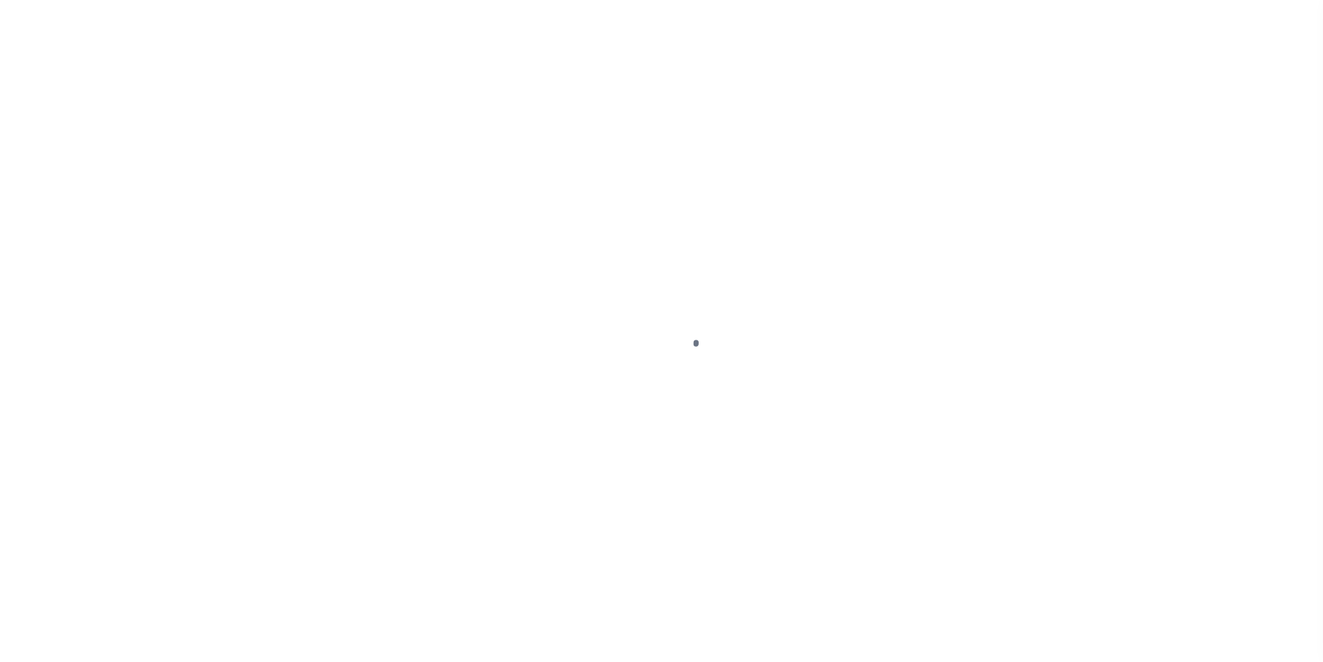
select select "SNT"
select select "CCK"
select select "[PERSON_NAME]"
select select "FDX"
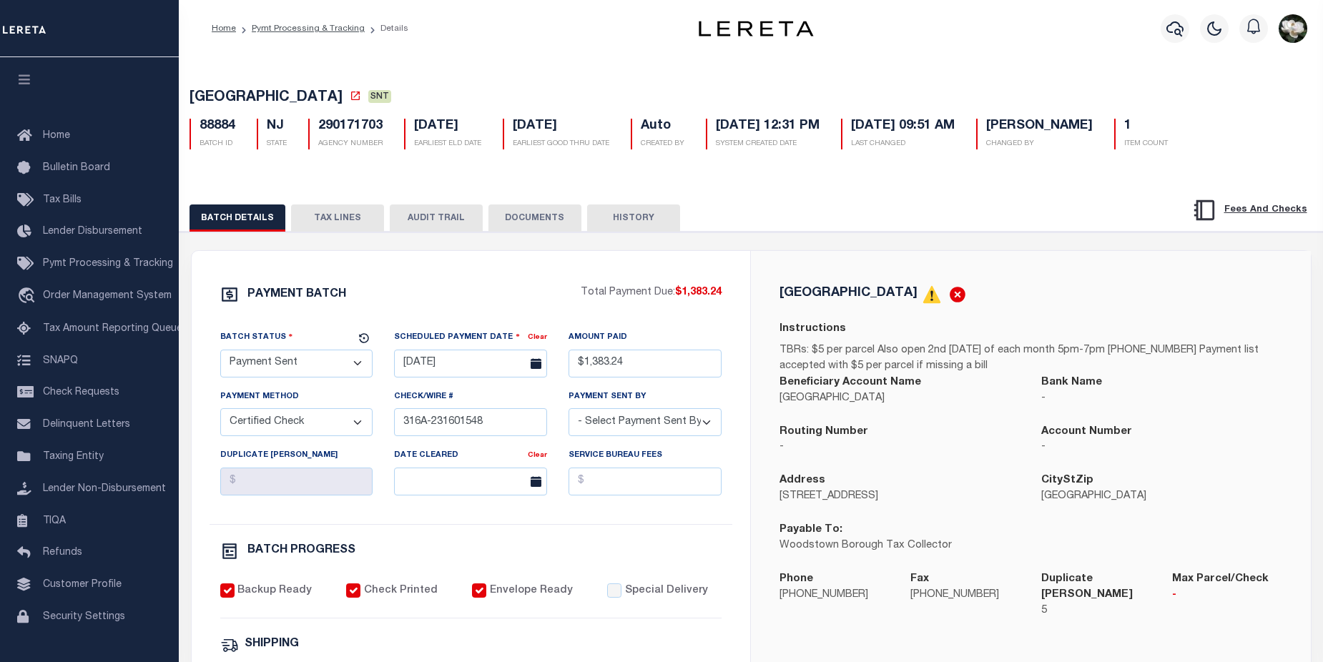
click at [526, 221] on button "DOCUMENTS" at bounding box center [535, 218] width 93 height 27
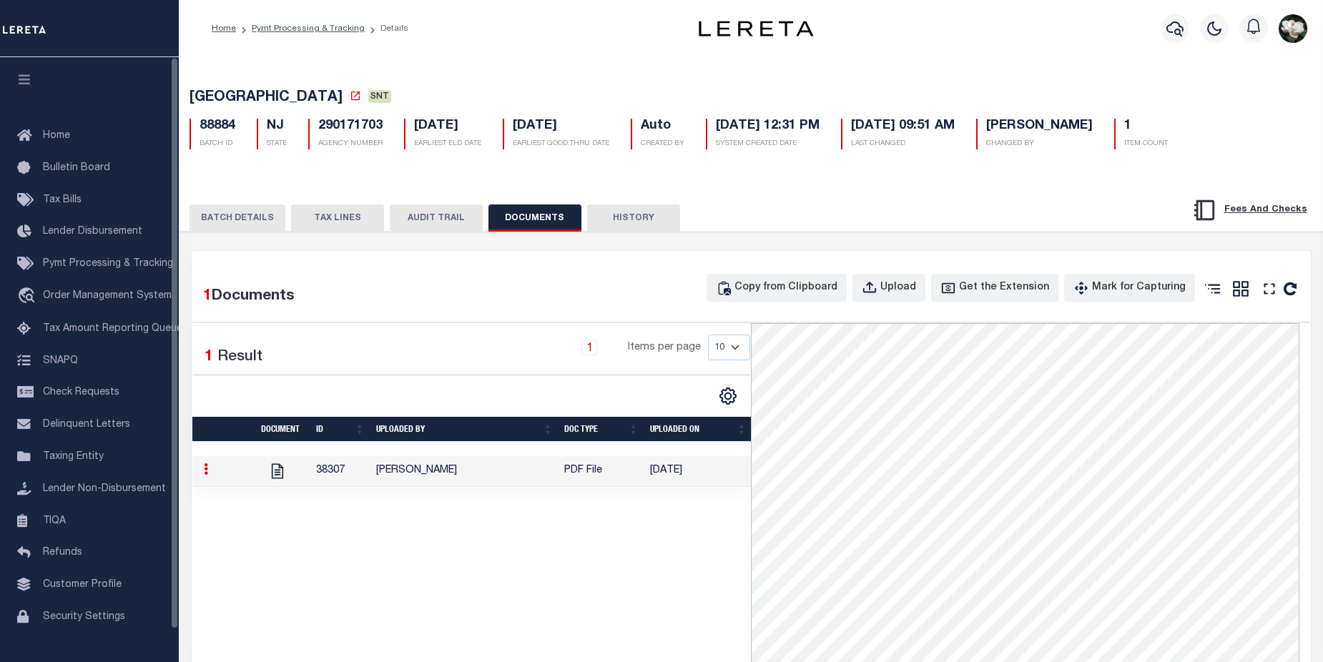
click at [256, 220] on button "BATCH DETAILS" at bounding box center [238, 218] width 96 height 27
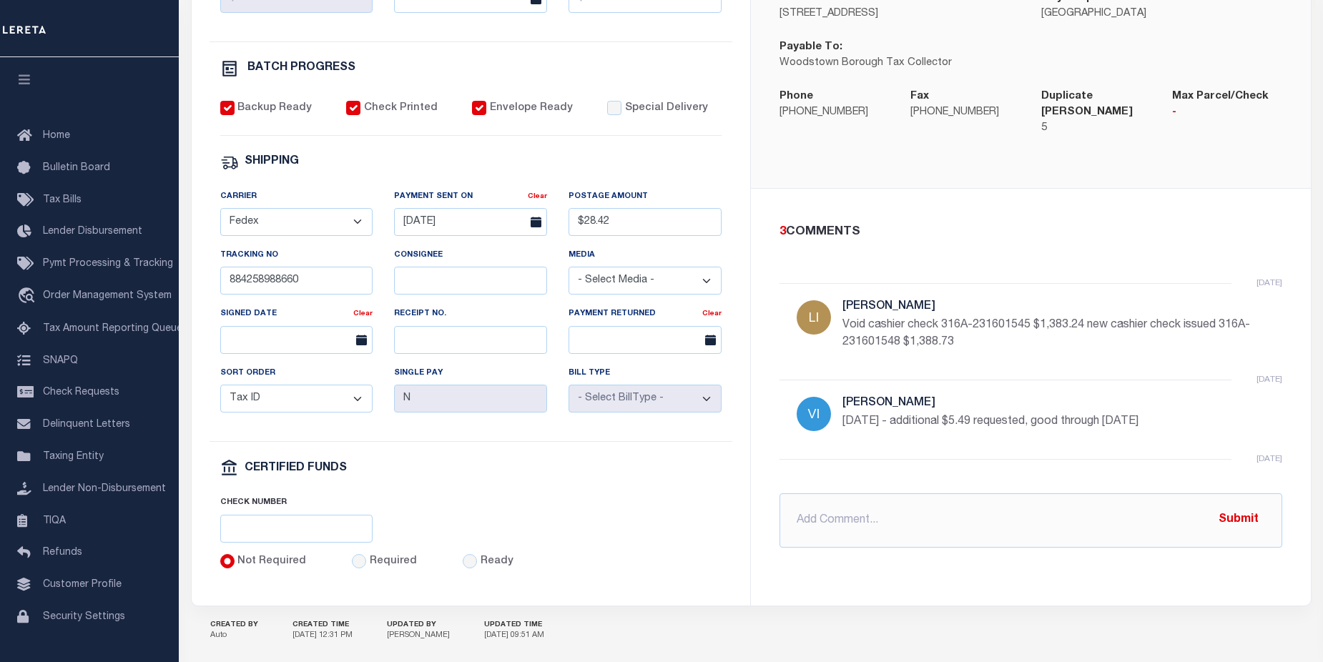
scroll to position [215, 0]
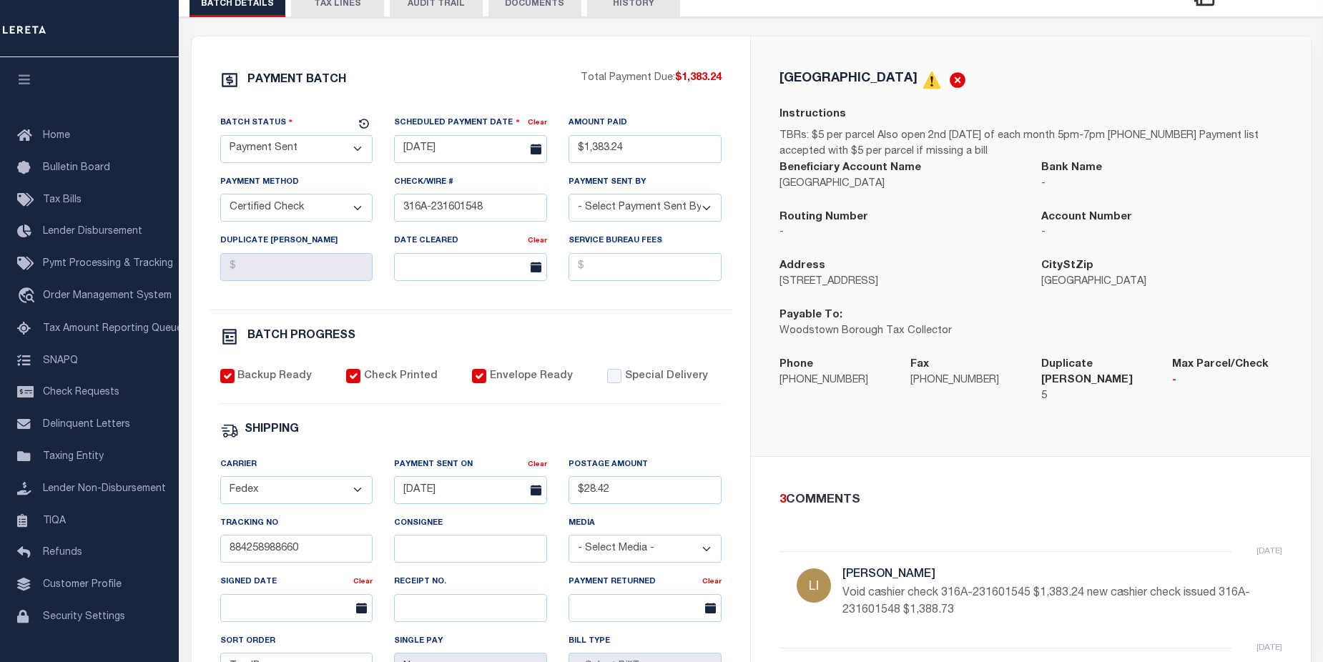
drag, startPoint x: 342, startPoint y: 11, endPoint x: 697, endPoint y: 196, distance: 399.9
click at [342, 12] on button "TAX LINES" at bounding box center [337, 3] width 93 height 27
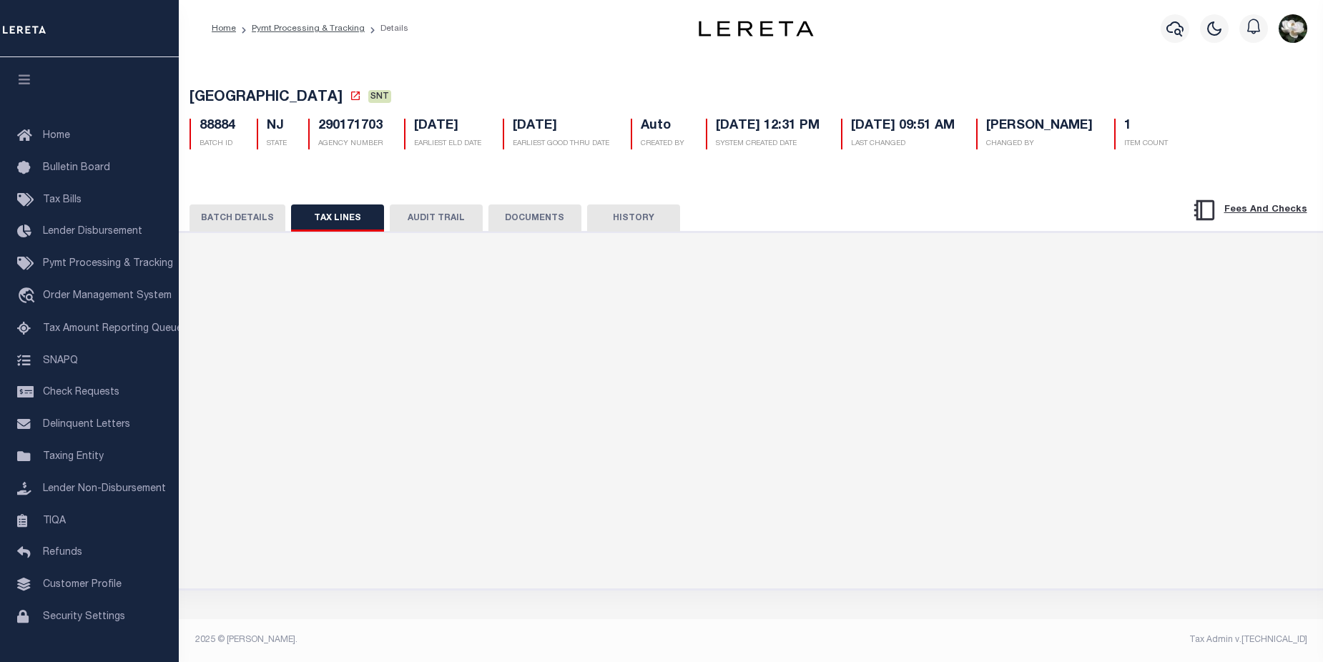
scroll to position [0, 0]
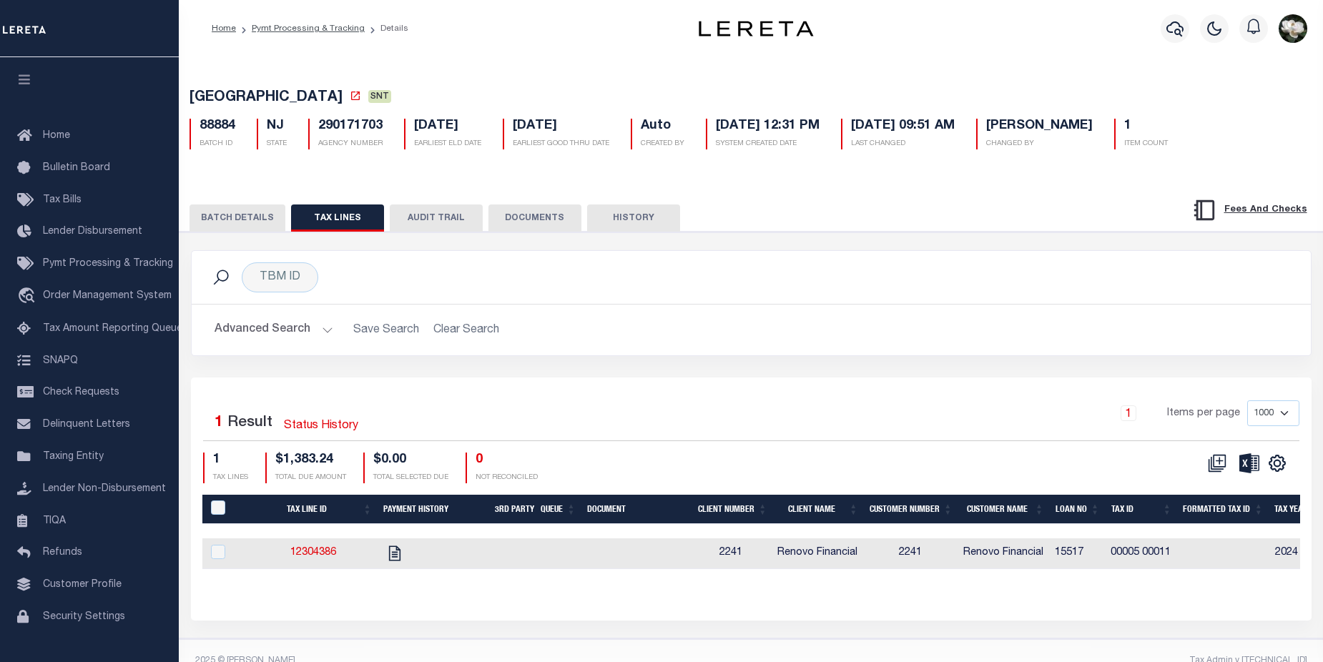
click at [234, 215] on button "BATCH DETAILS" at bounding box center [238, 218] width 96 height 27
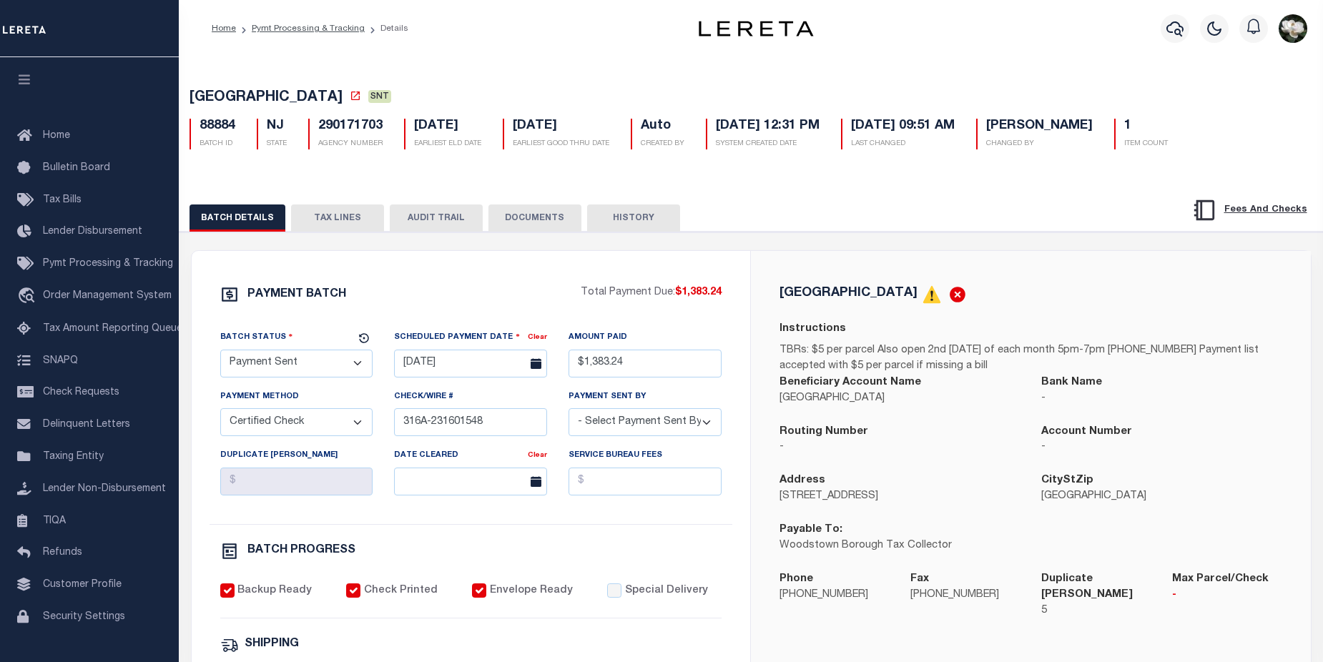
click at [342, 222] on button "TAX LINES" at bounding box center [337, 218] width 93 height 27
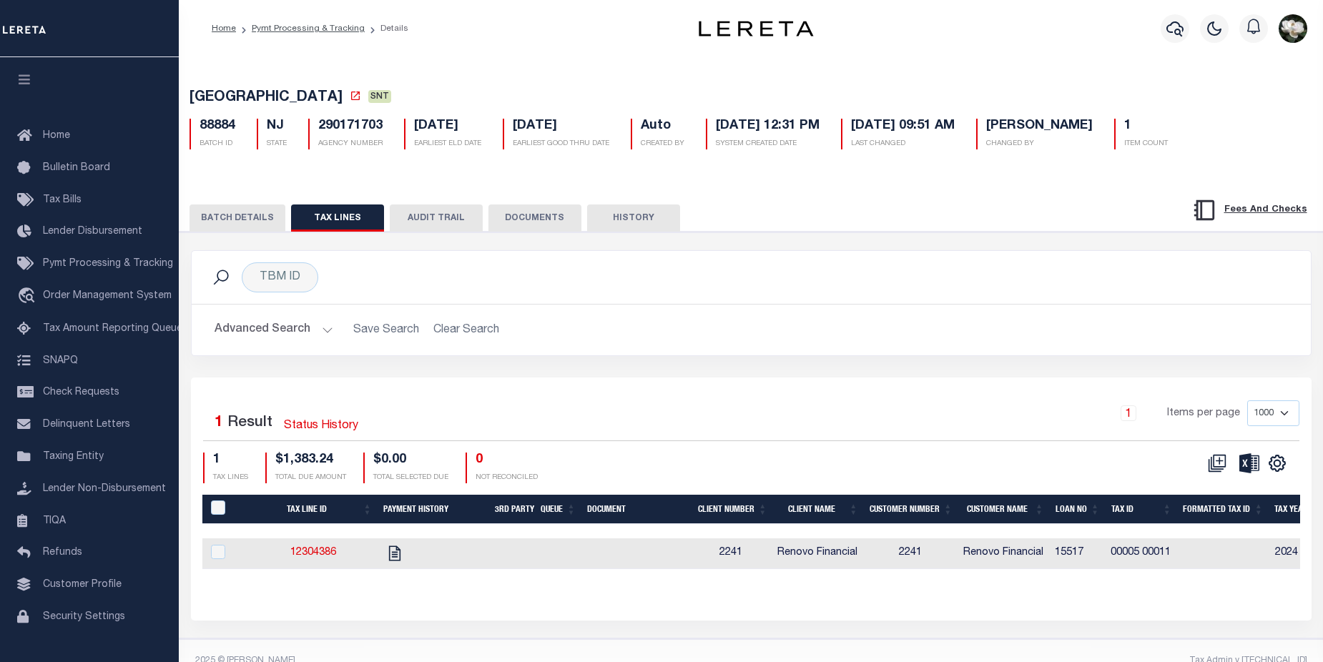
click at [758, 557] on td "2241" at bounding box center [731, 554] width 81 height 31
checkbox input "true"
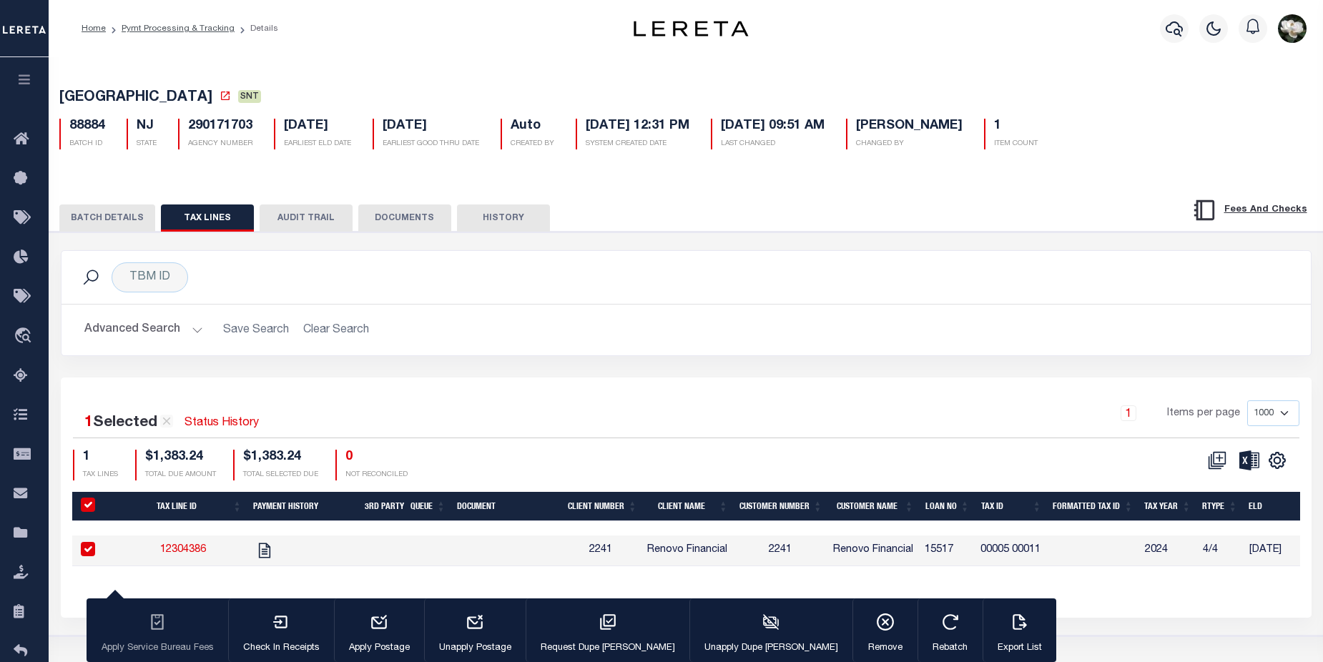
click at [1202, 356] on div "TBM ID Search Advanced Search Save Search Clear Search Equals Equals Is Not Equ…" at bounding box center [686, 303] width 1251 height 106
click at [190, 555] on link "12304386" at bounding box center [183, 550] width 46 height 10
checkbox input "false"
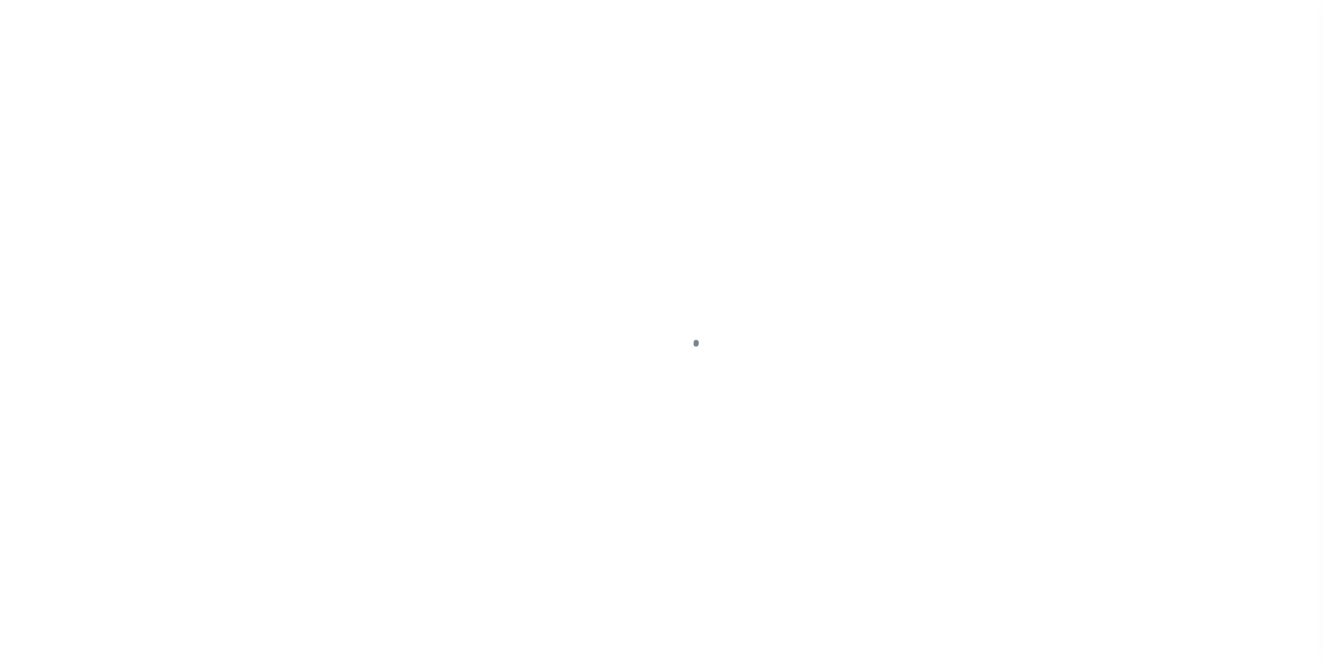
select select "PYD"
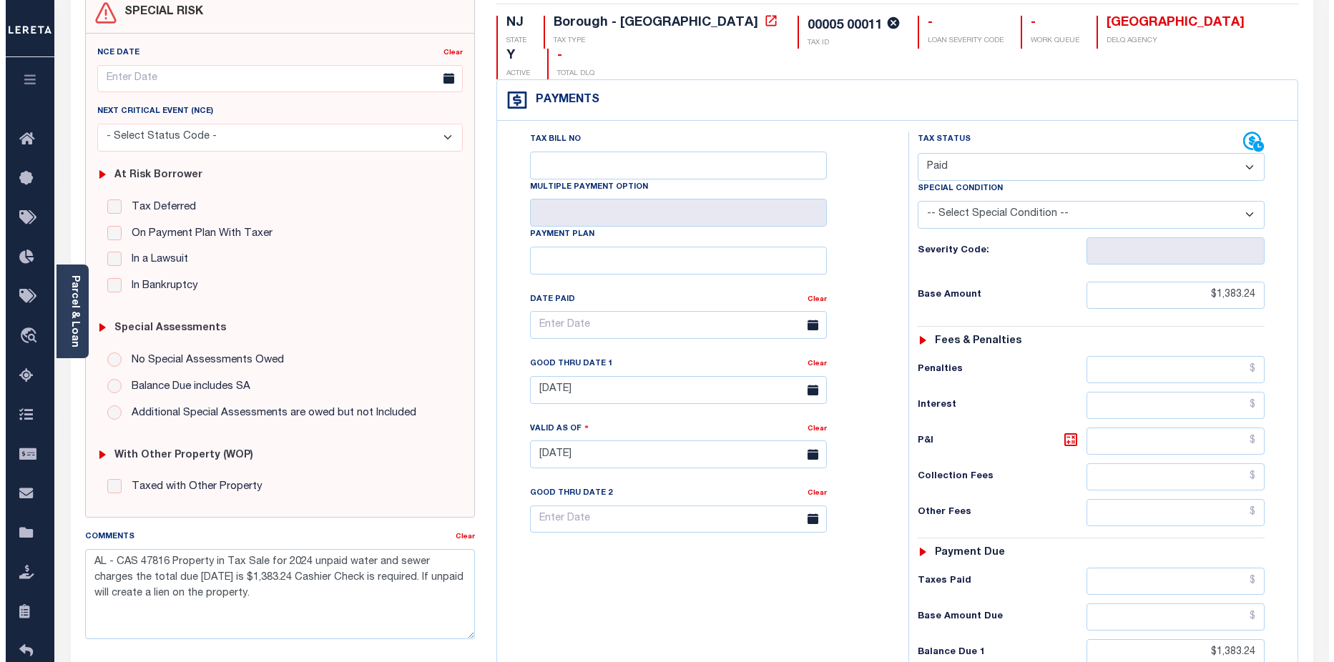
scroll to position [137, 0]
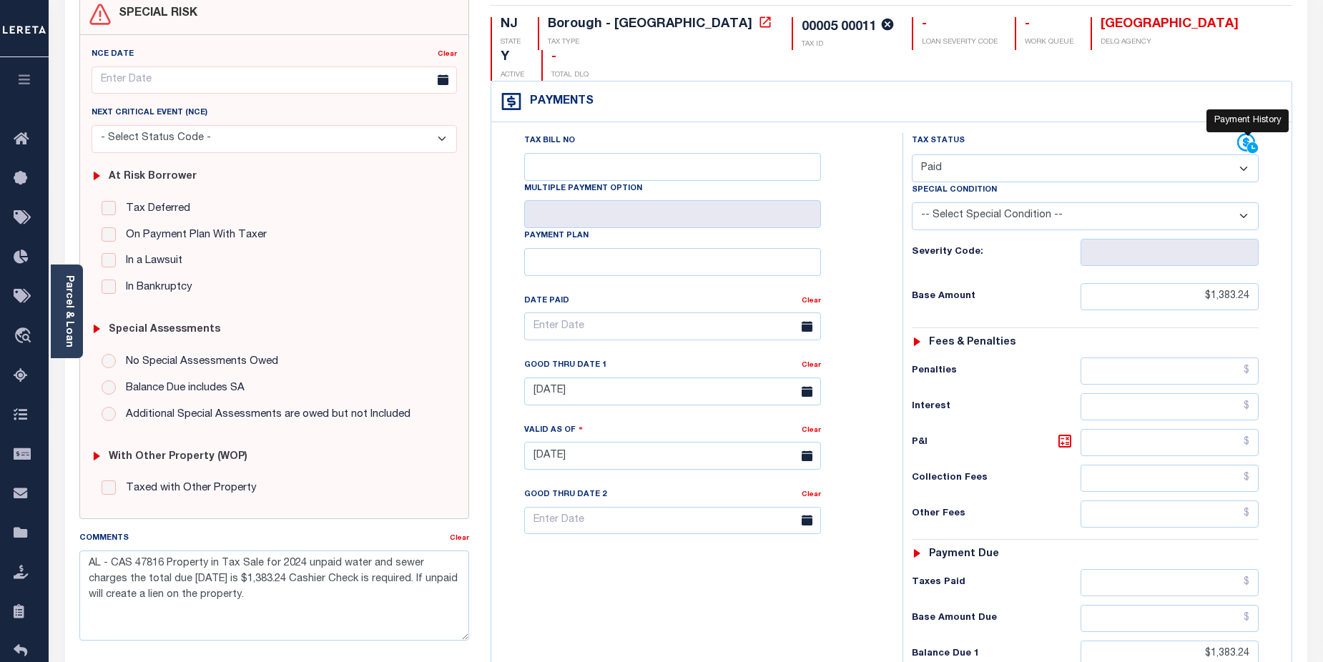
click at [1243, 133] on icon at bounding box center [1248, 143] width 21 height 21
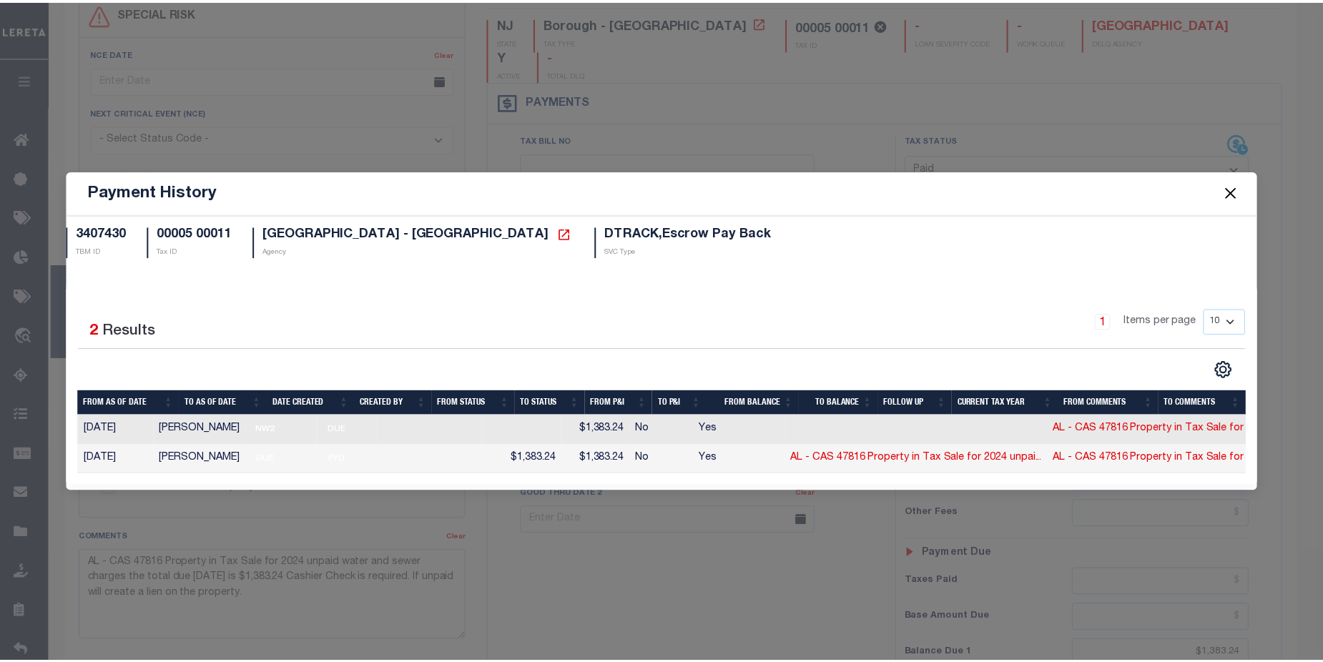
scroll to position [0, 190]
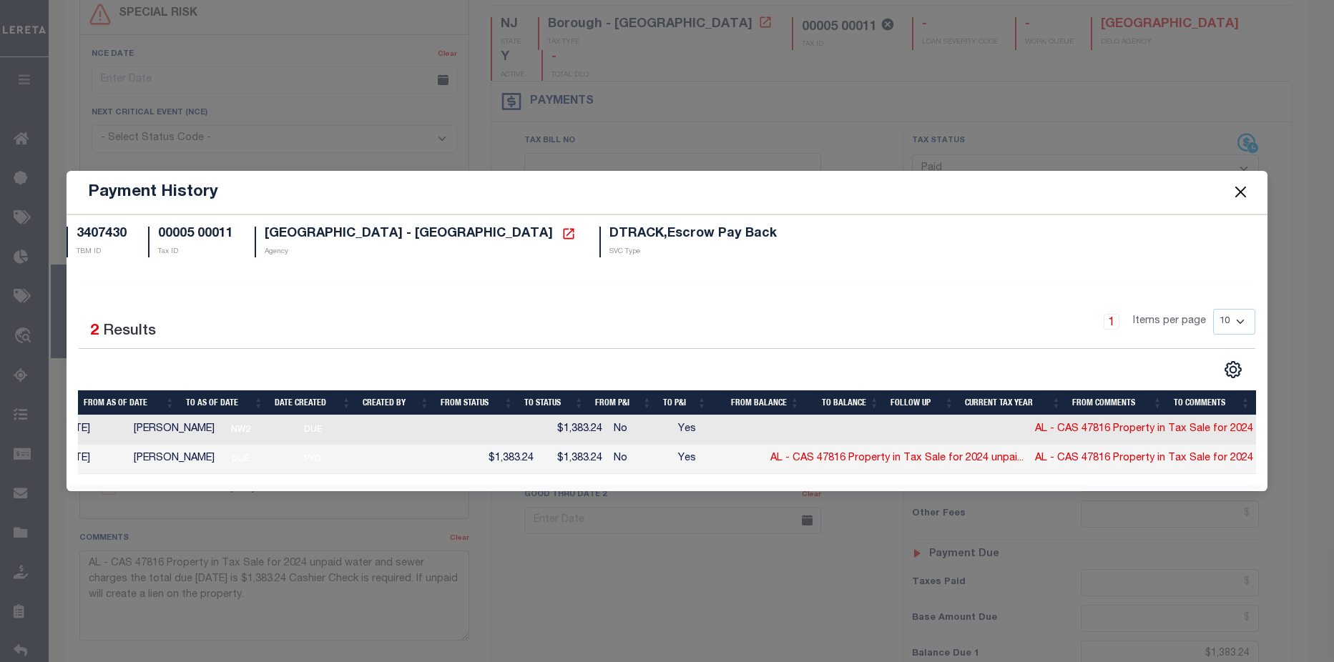
click at [1235, 193] on button "Close" at bounding box center [1241, 192] width 19 height 19
